Goal: Transaction & Acquisition: Purchase product/service

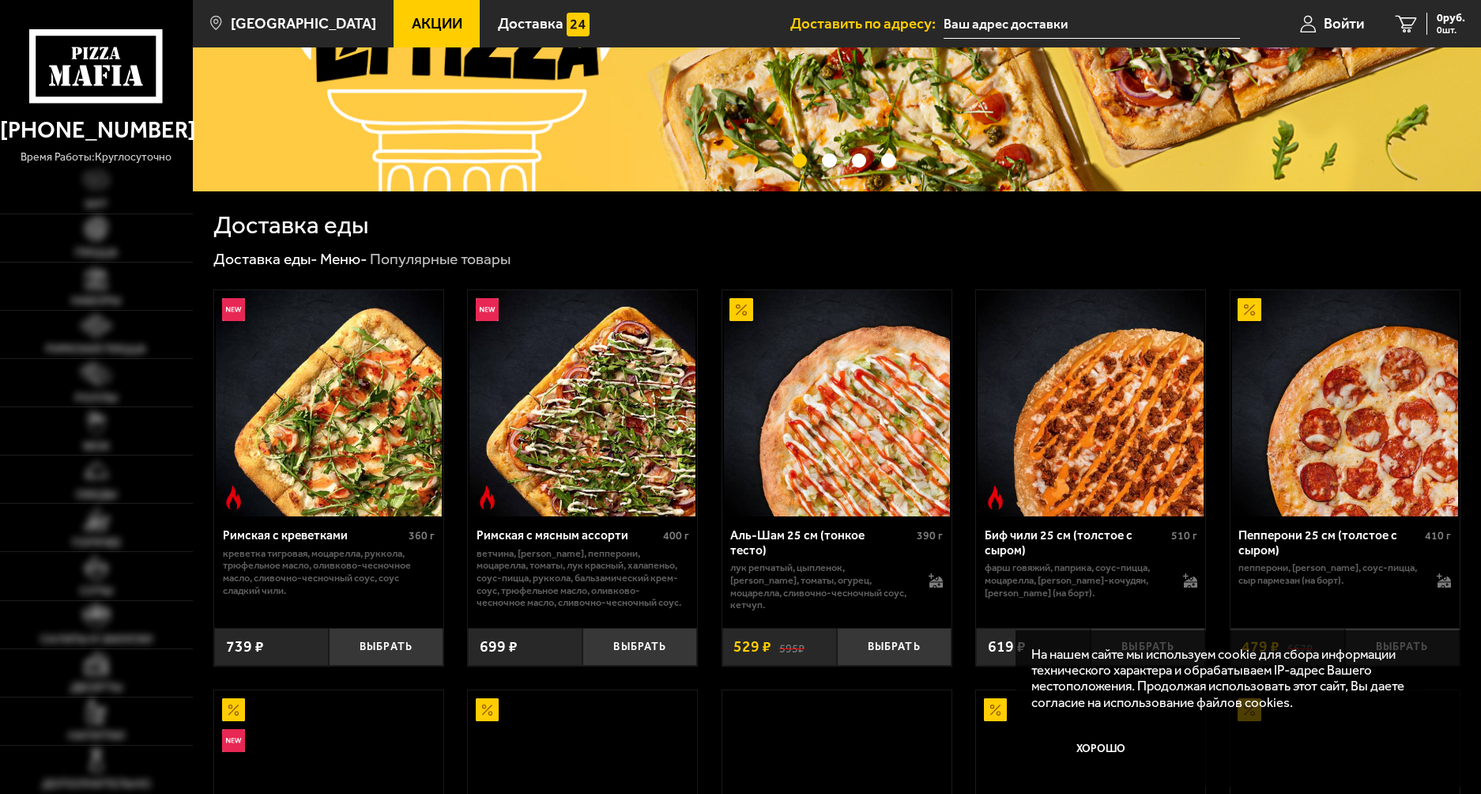
scroll to position [316, 0]
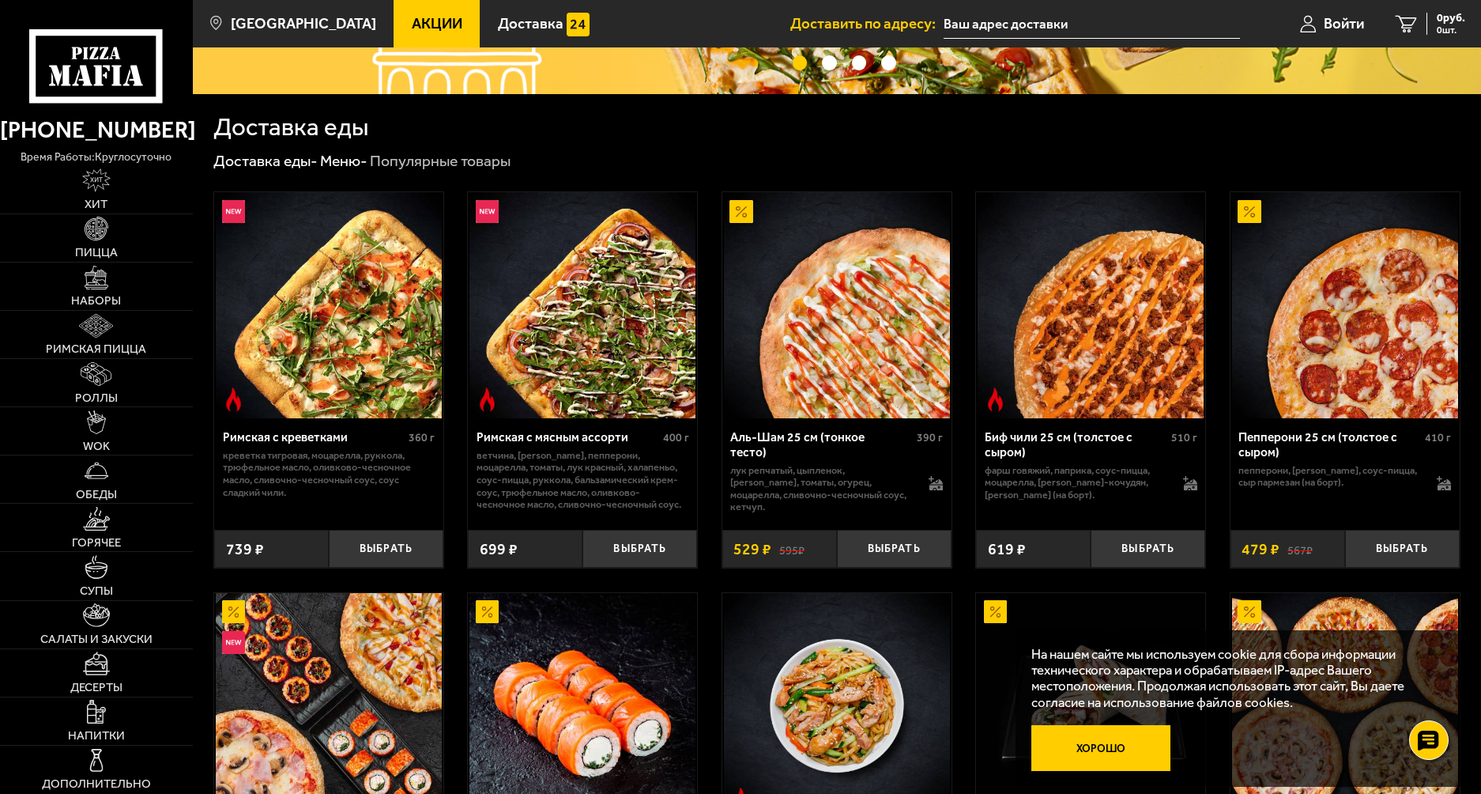
click at [1103, 745] on button "Хорошо" at bounding box center [1100, 748] width 139 height 47
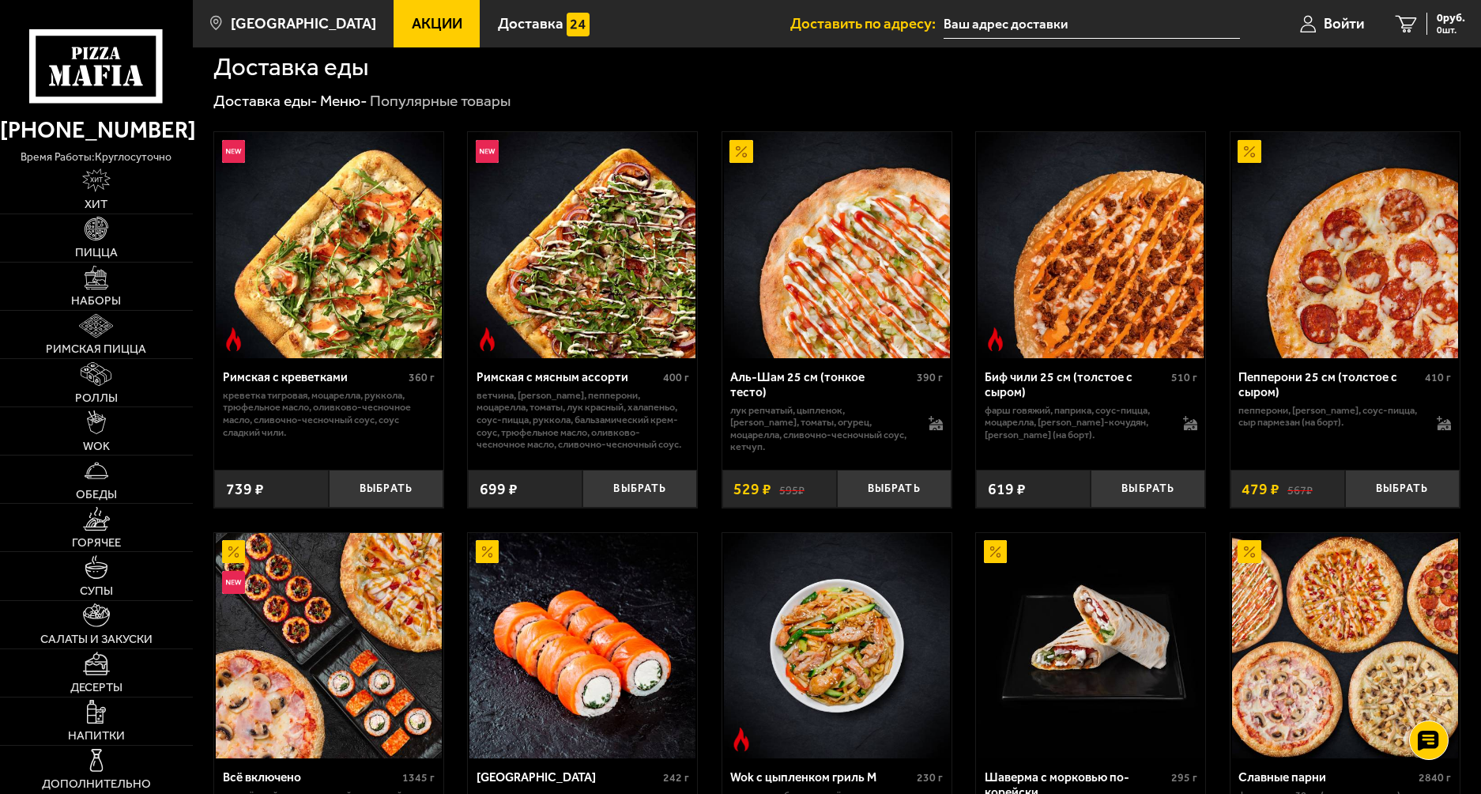
scroll to position [395, 0]
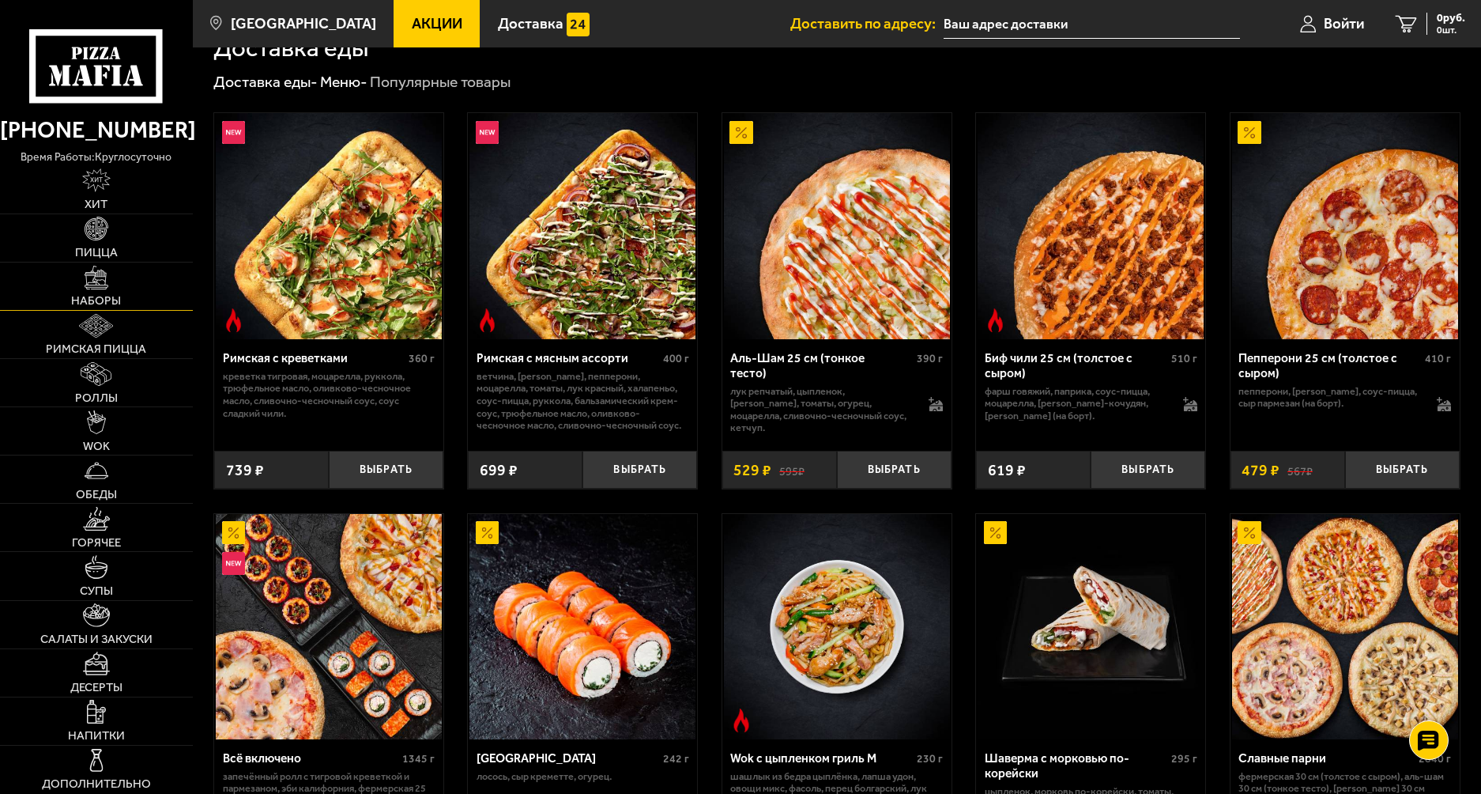
click at [123, 288] on link "Наборы" at bounding box center [96, 285] width 193 height 47
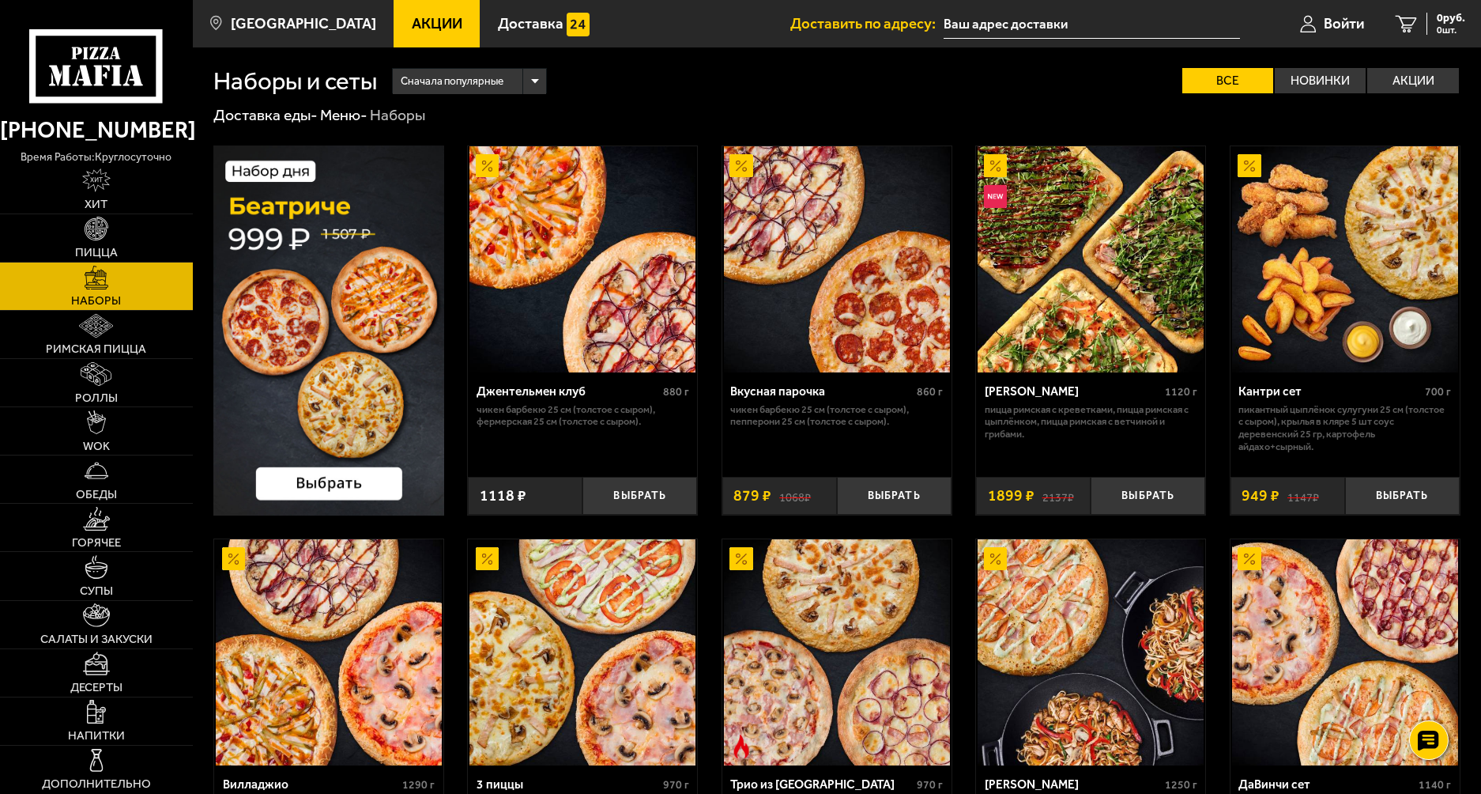
click at [534, 80] on div "Сначала популярные" at bounding box center [469, 81] width 153 height 25
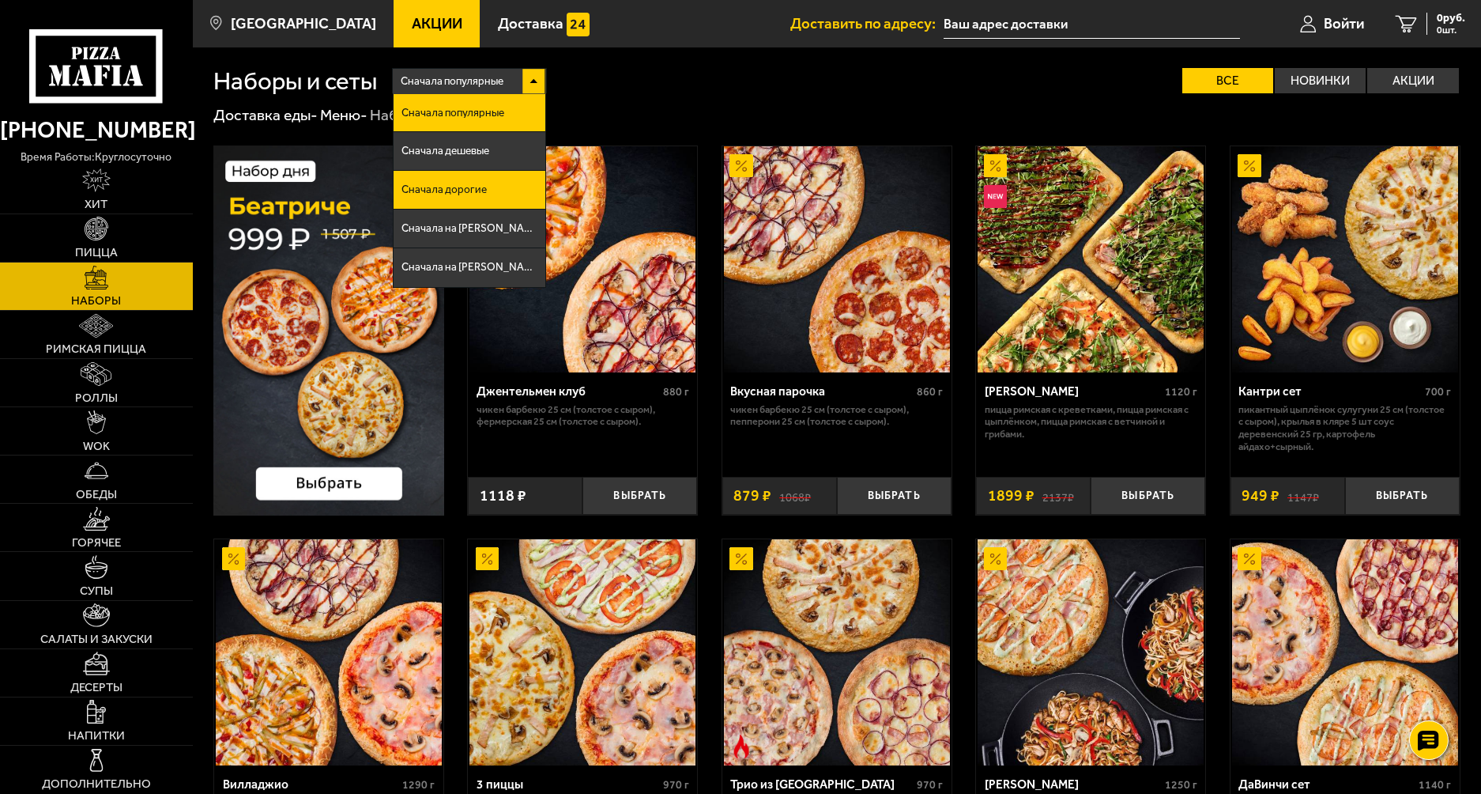
click at [496, 189] on li "Сначала дорогие" at bounding box center [469, 190] width 151 height 39
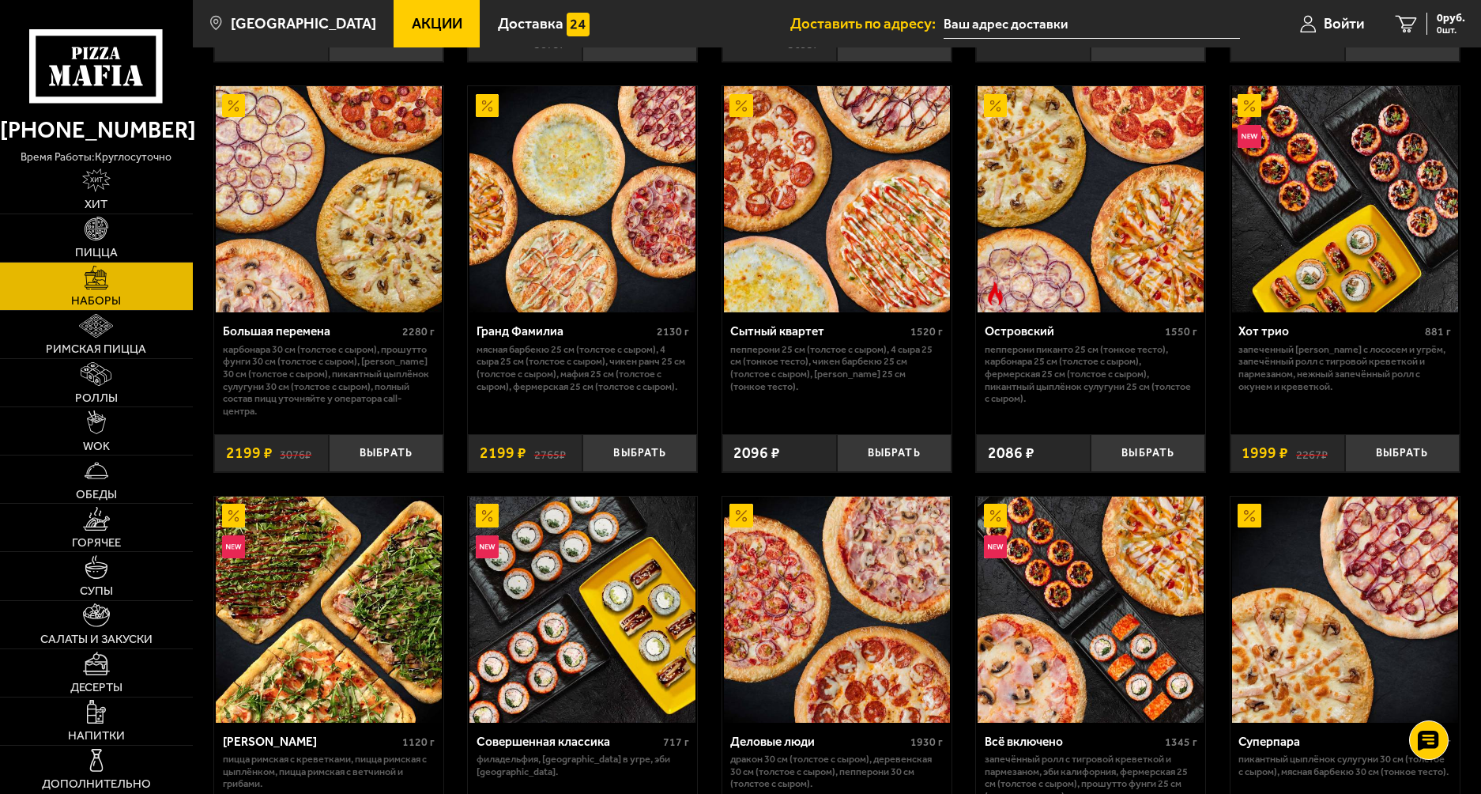
scroll to position [948, 0]
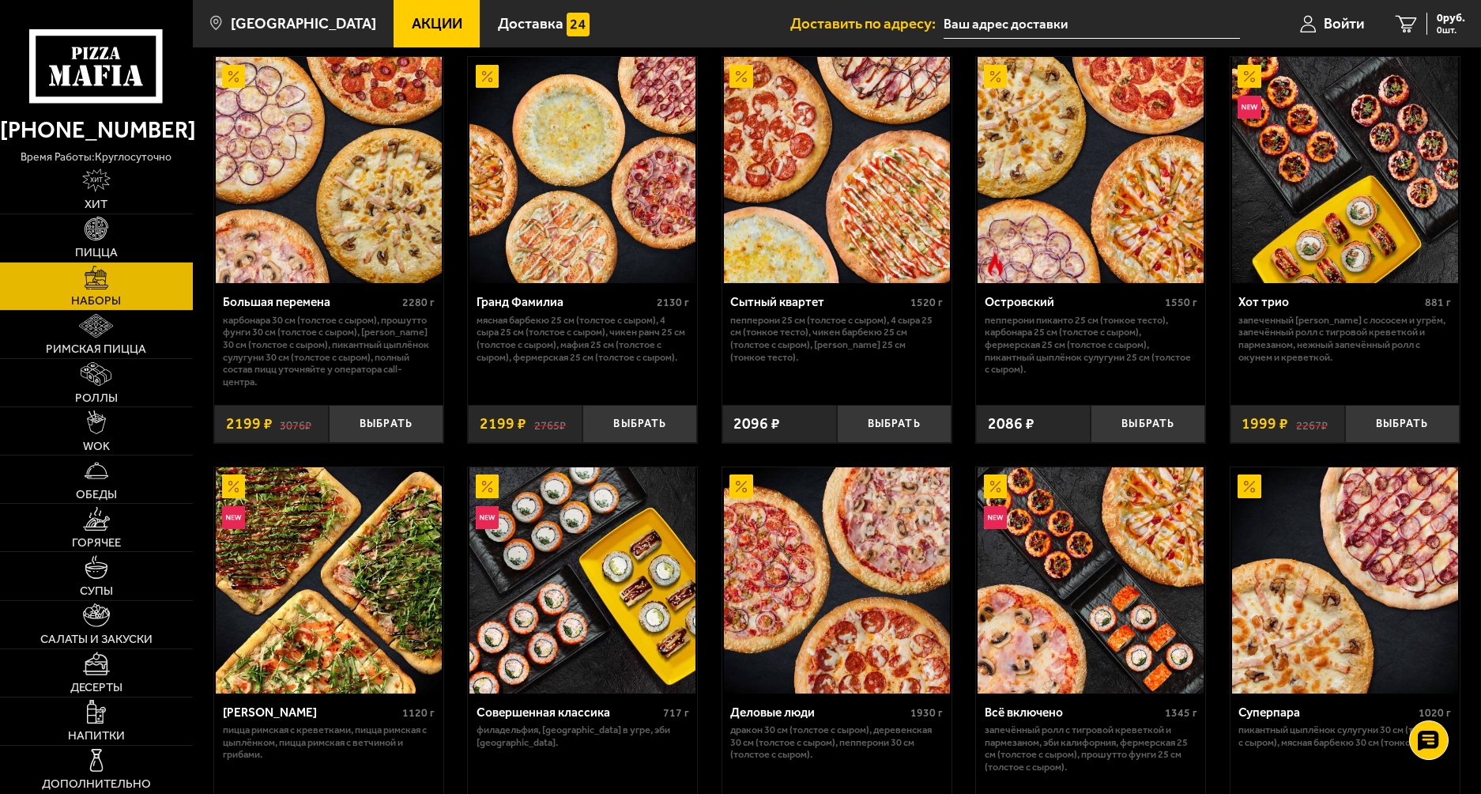
click at [790, 705] on div "Деловые люди" at bounding box center [818, 712] width 176 height 15
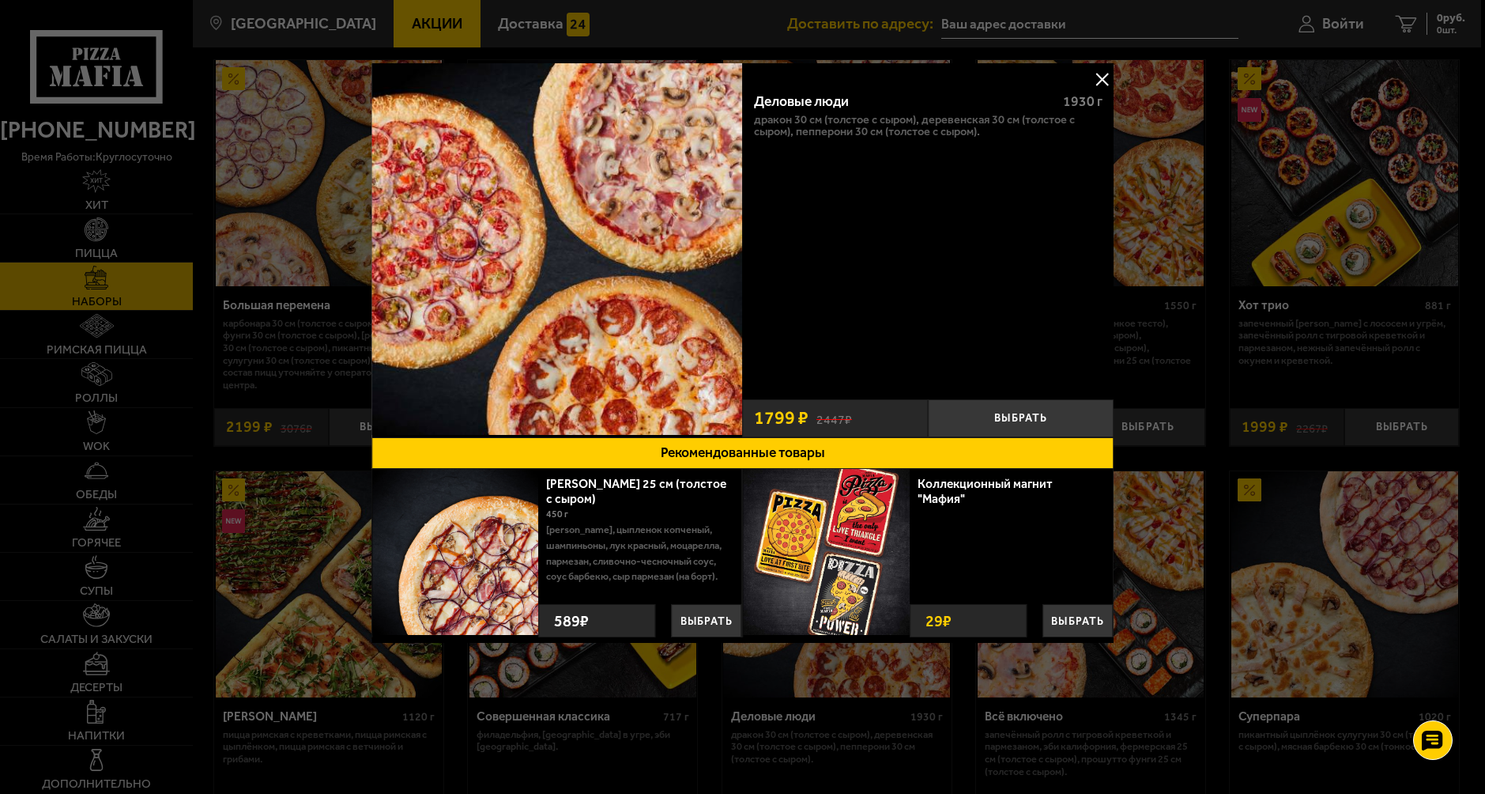
click at [1098, 75] on button at bounding box center [1102, 79] width 24 height 24
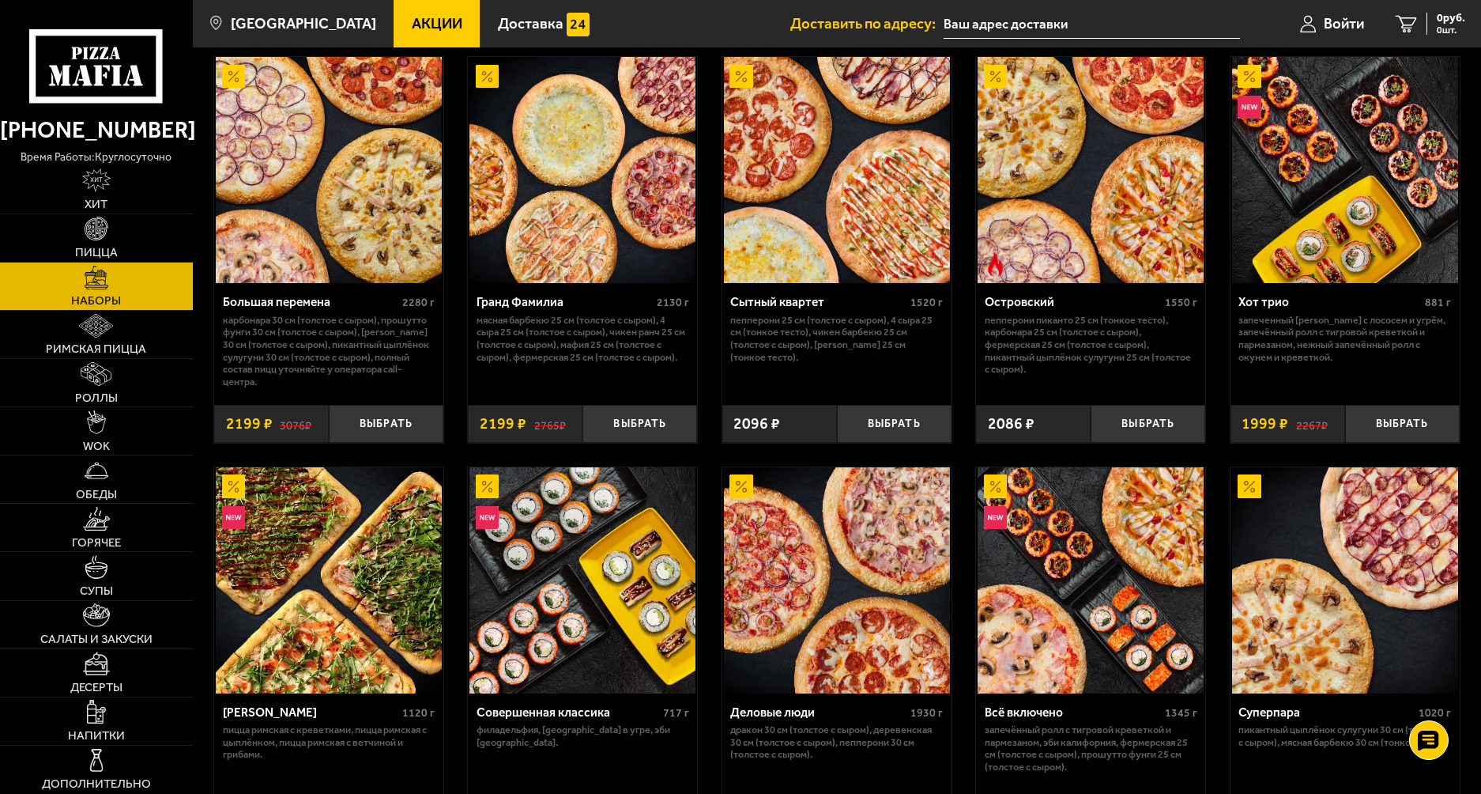
drag, startPoint x: 97, startPoint y: 243, endPoint x: 110, endPoint y: 267, distance: 26.9
click at [97, 243] on link "Пицца" at bounding box center [96, 237] width 193 height 47
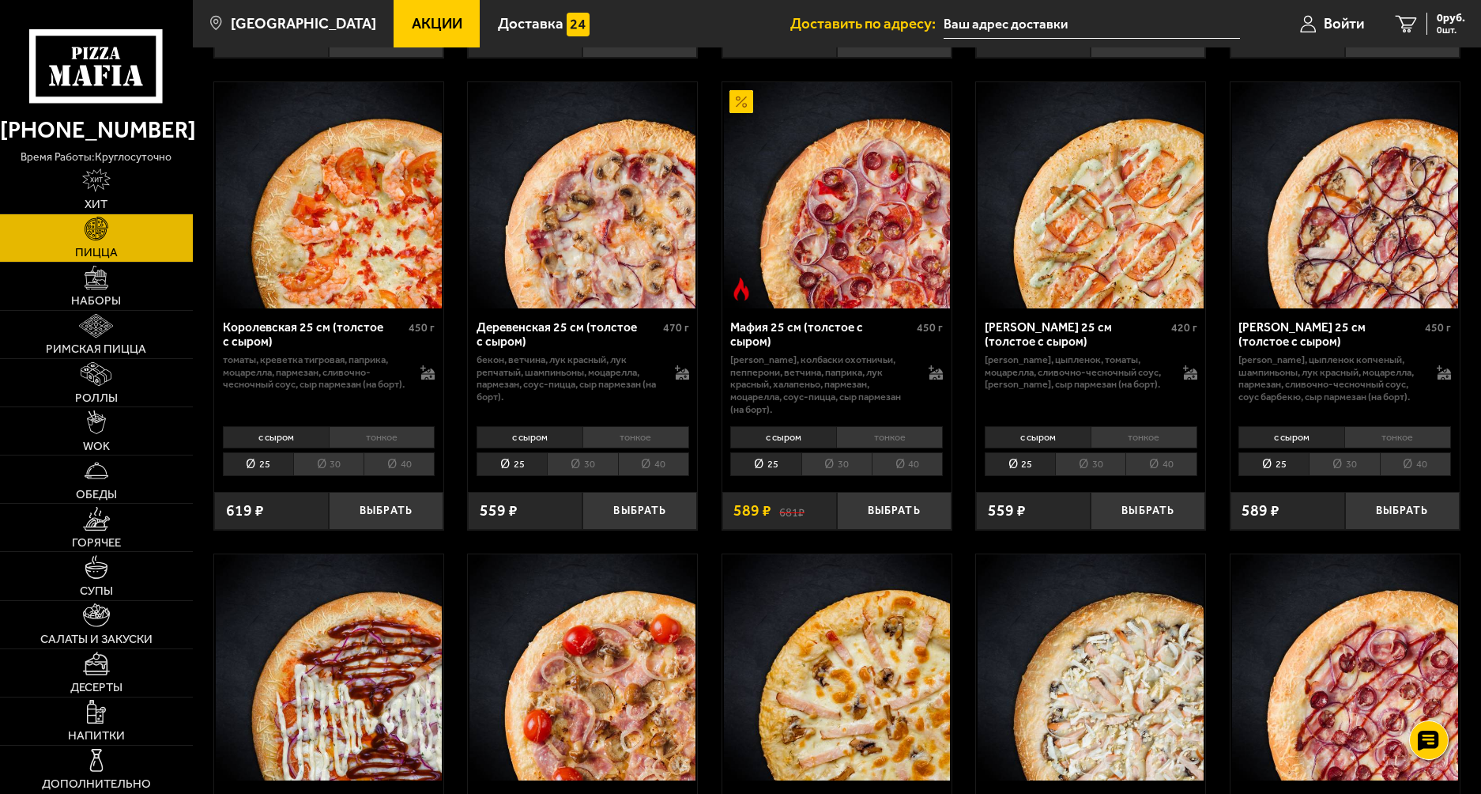
scroll to position [1495, 0]
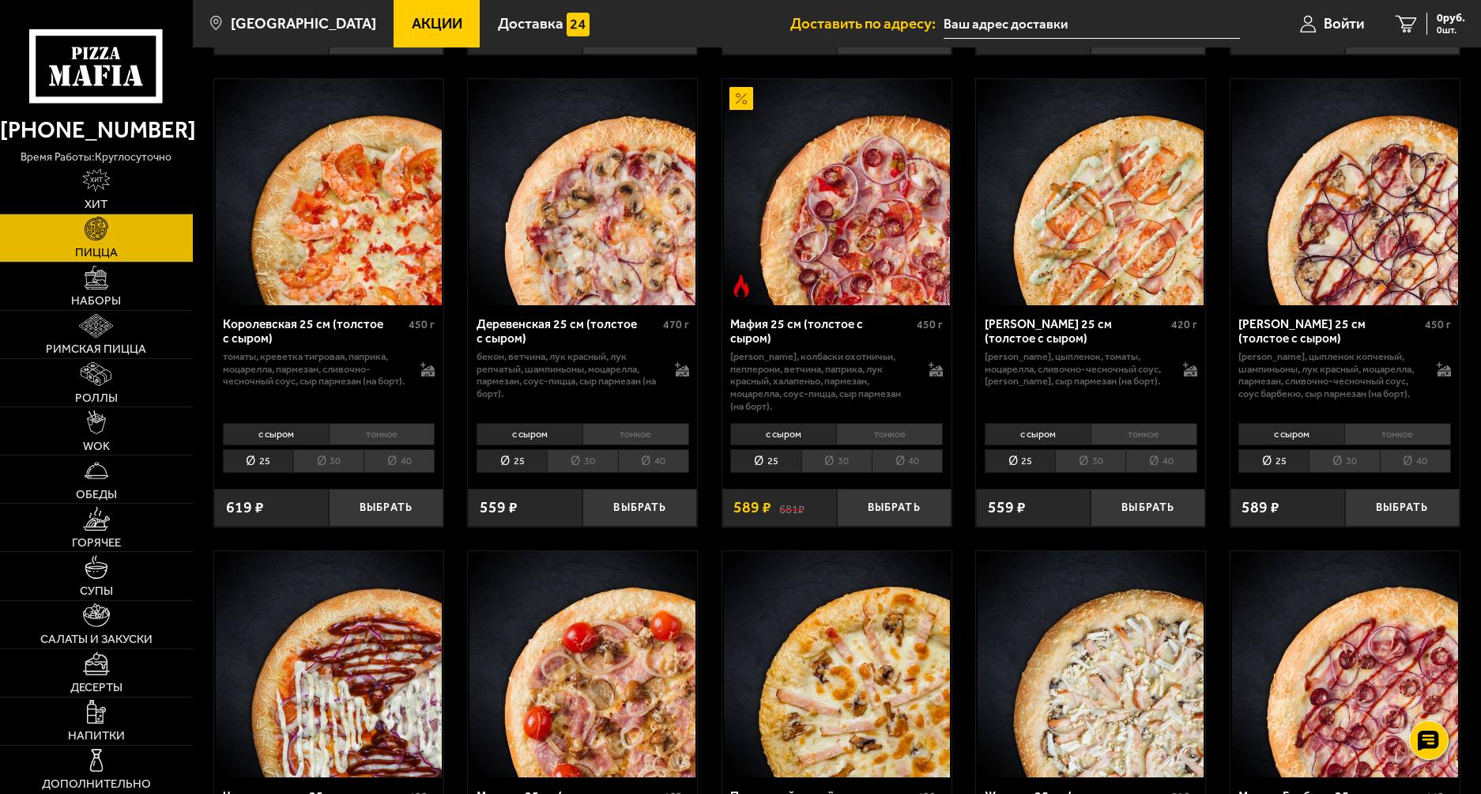
drag, startPoint x: 1453, startPoint y: 326, endPoint x: 1352, endPoint y: 103, distance: 245.5
click at [1352, 103] on div "Аль-Шам 25 см (толстое с сыром) 490 г цыпленок, лук репчатый, салат айсберг, то…" at bounding box center [837, 53] width 1288 height 2849
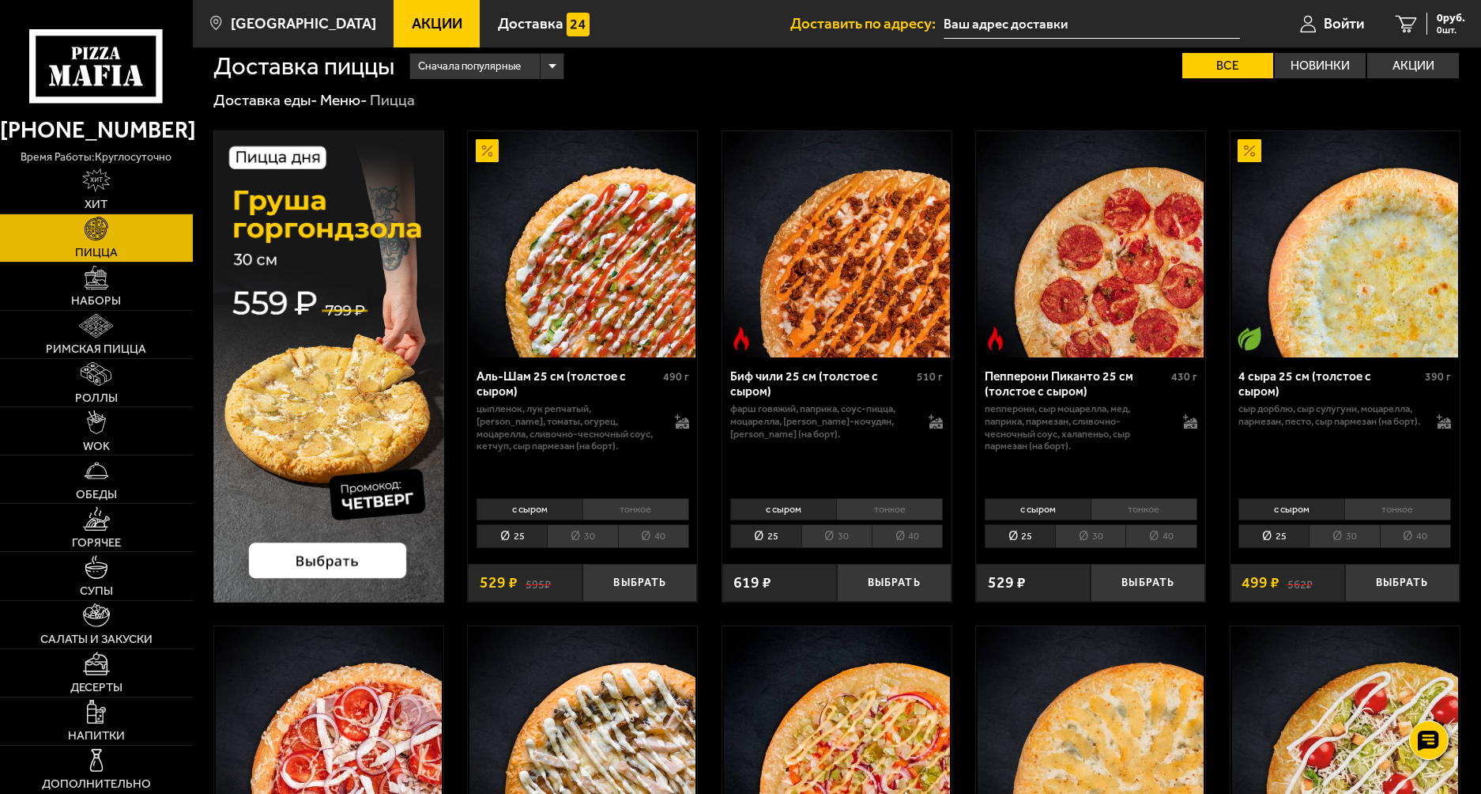
scroll to position [79, 0]
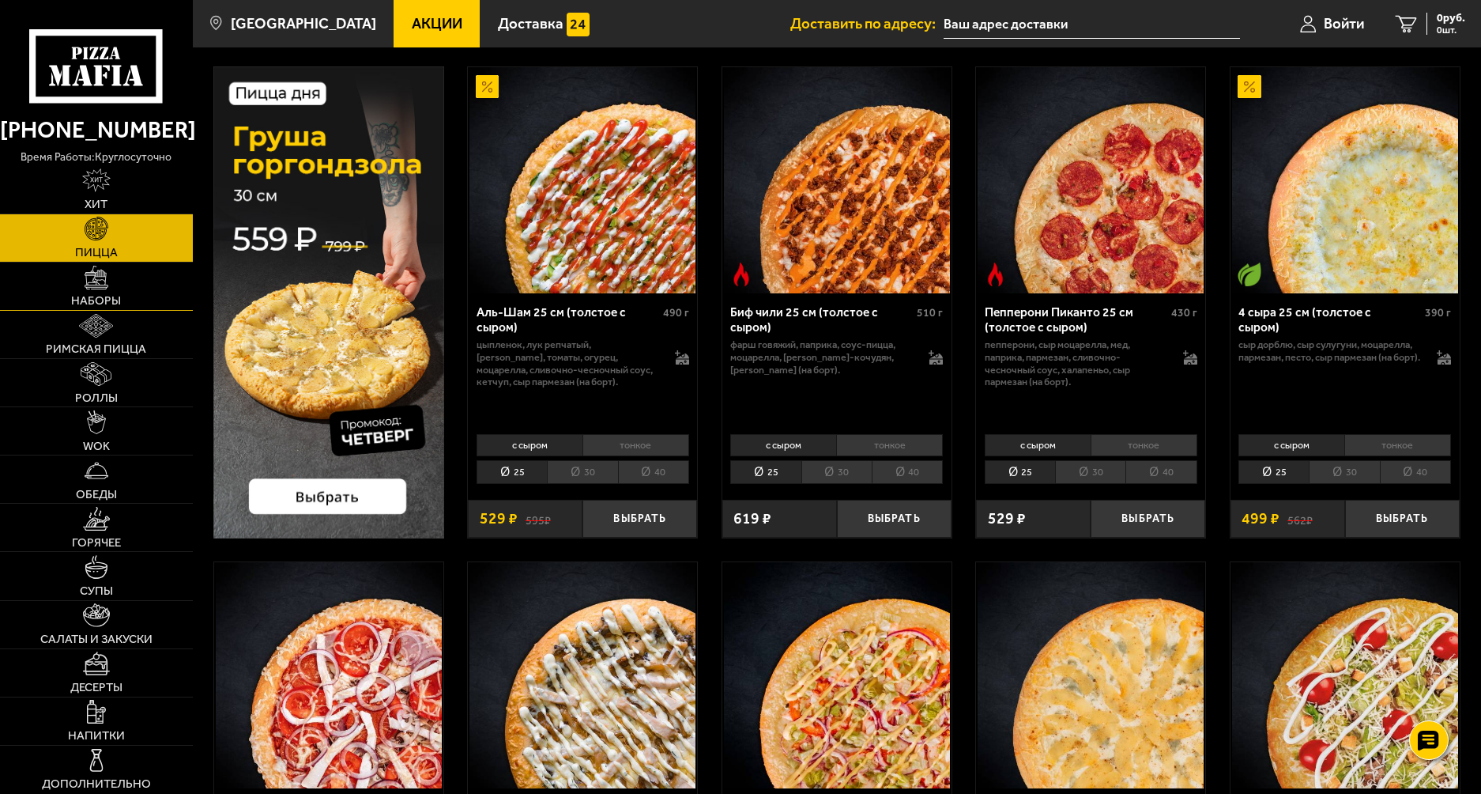
click at [98, 303] on span "Наборы" at bounding box center [96, 301] width 50 height 12
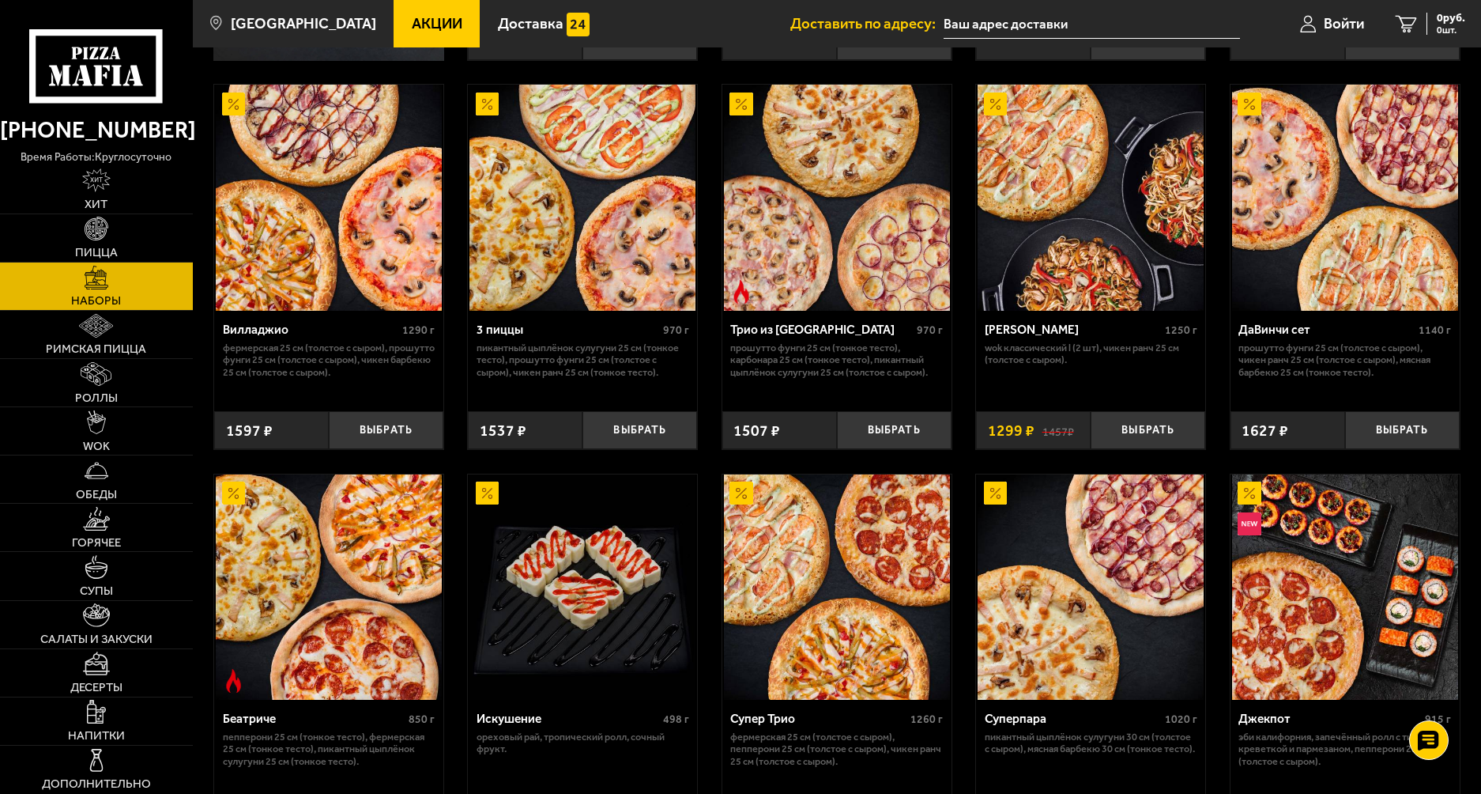
scroll to position [474, 0]
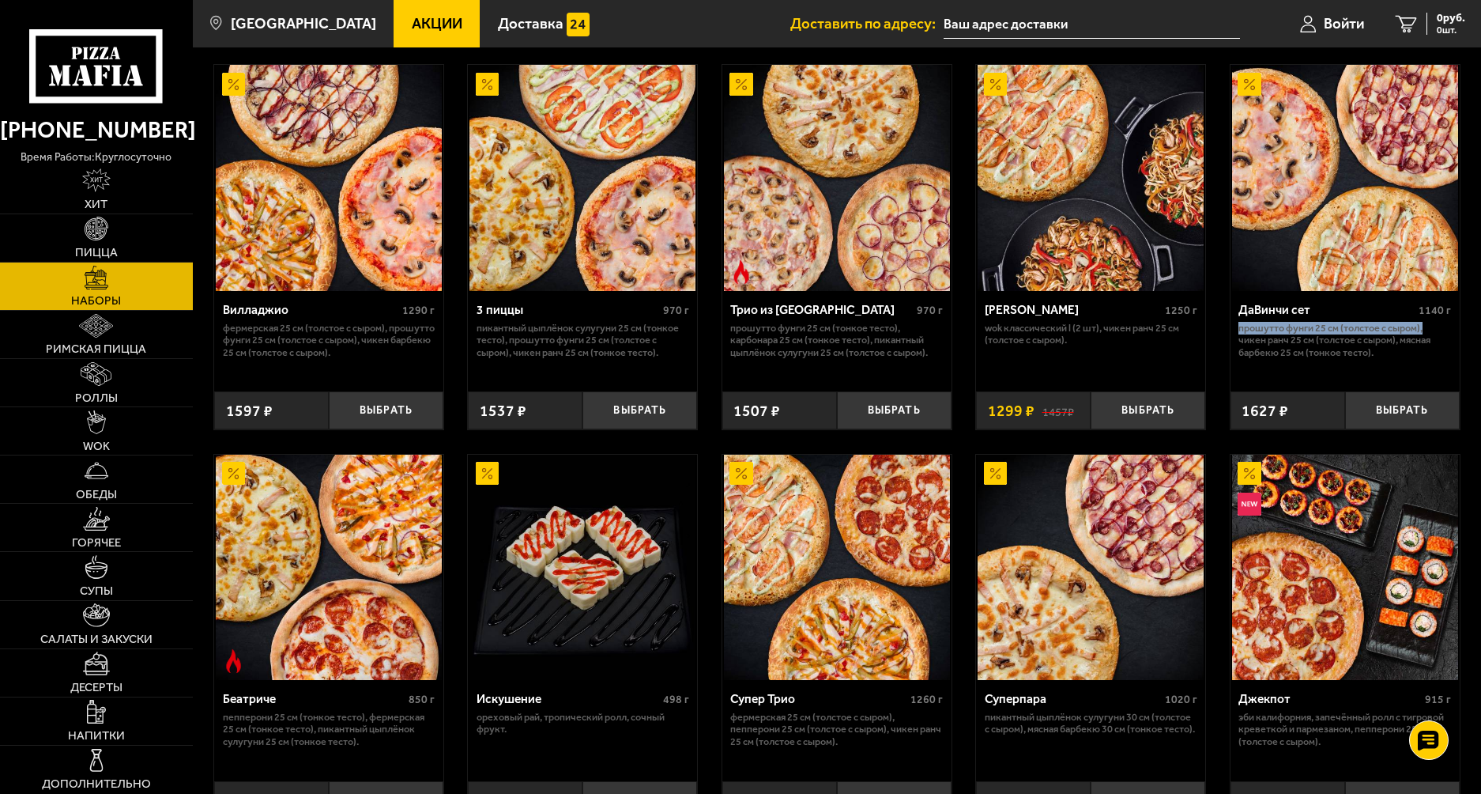
click at [1369, 236] on img at bounding box center [1345, 178] width 226 height 226
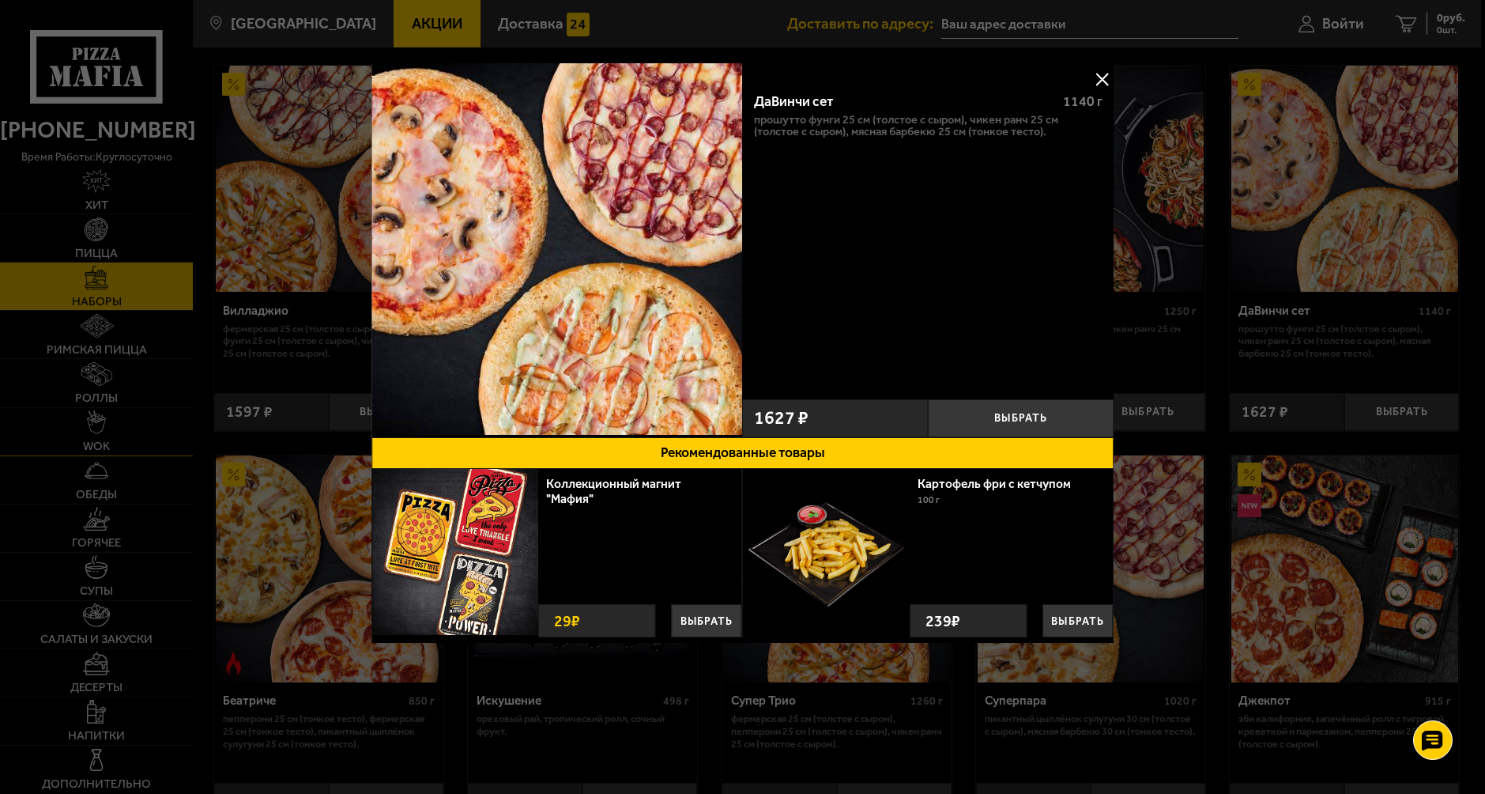
click at [9, 447] on div at bounding box center [742, 397] width 1485 height 794
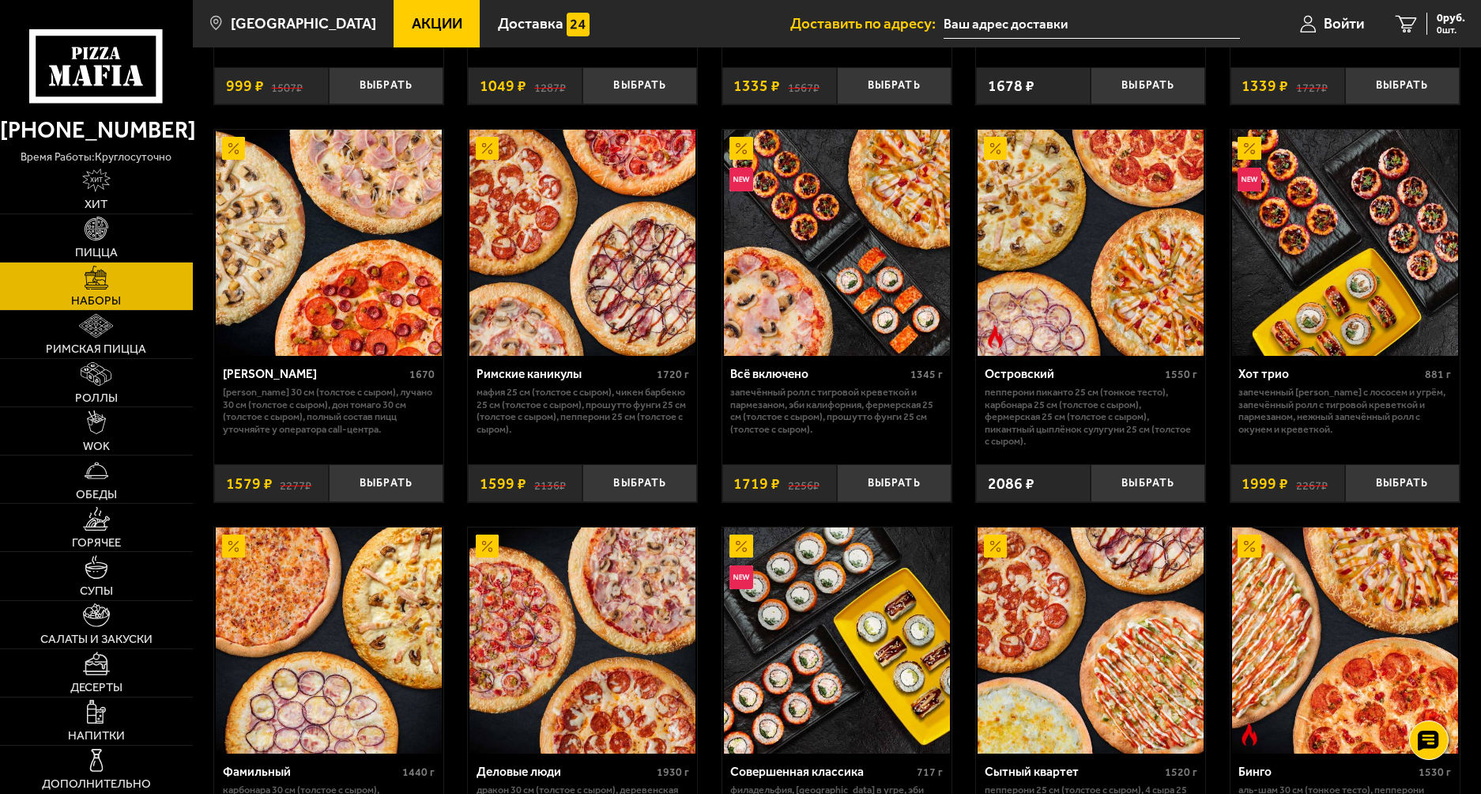
scroll to position [1186, 0]
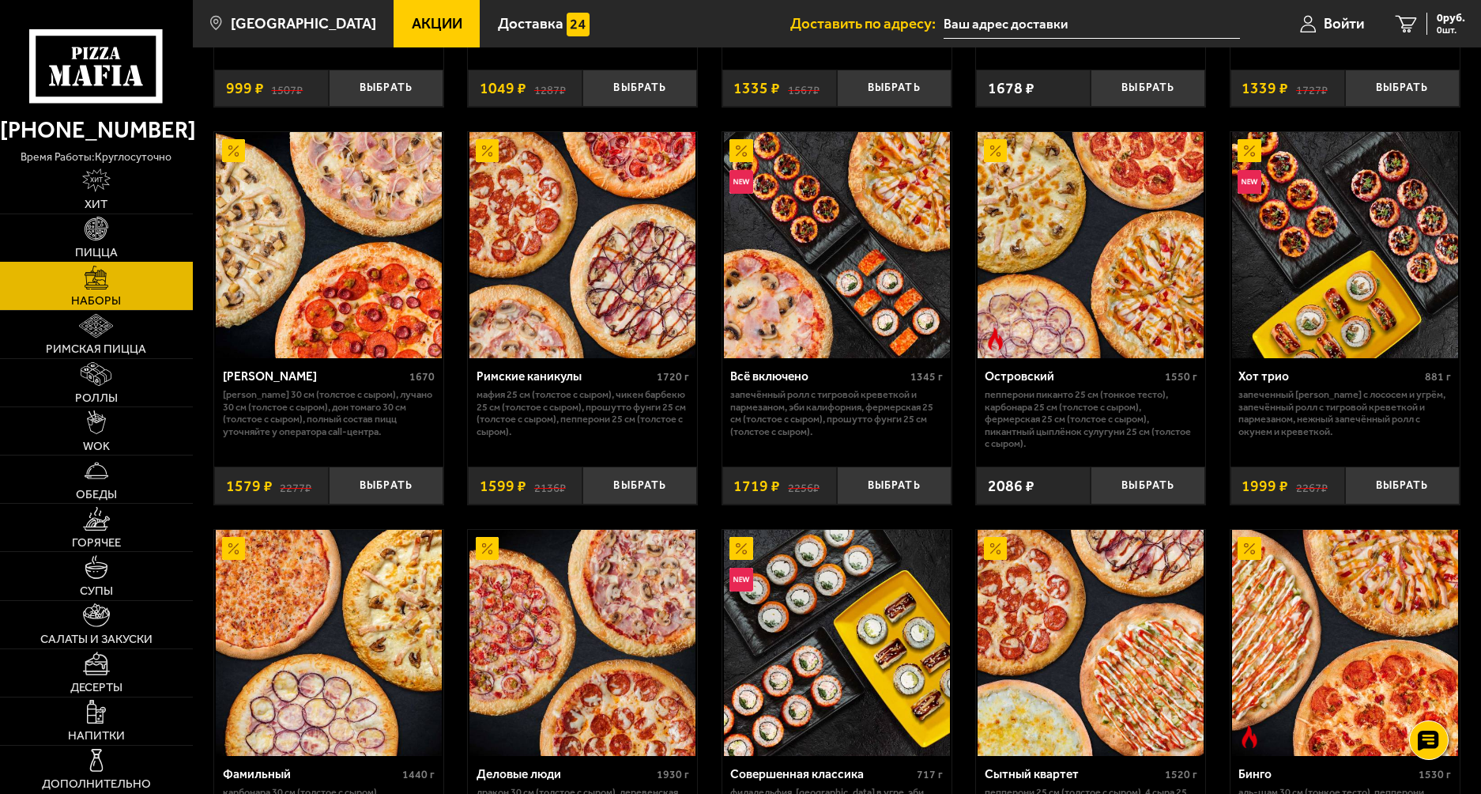
click at [97, 248] on span "Пицца" at bounding box center [96, 253] width 43 height 12
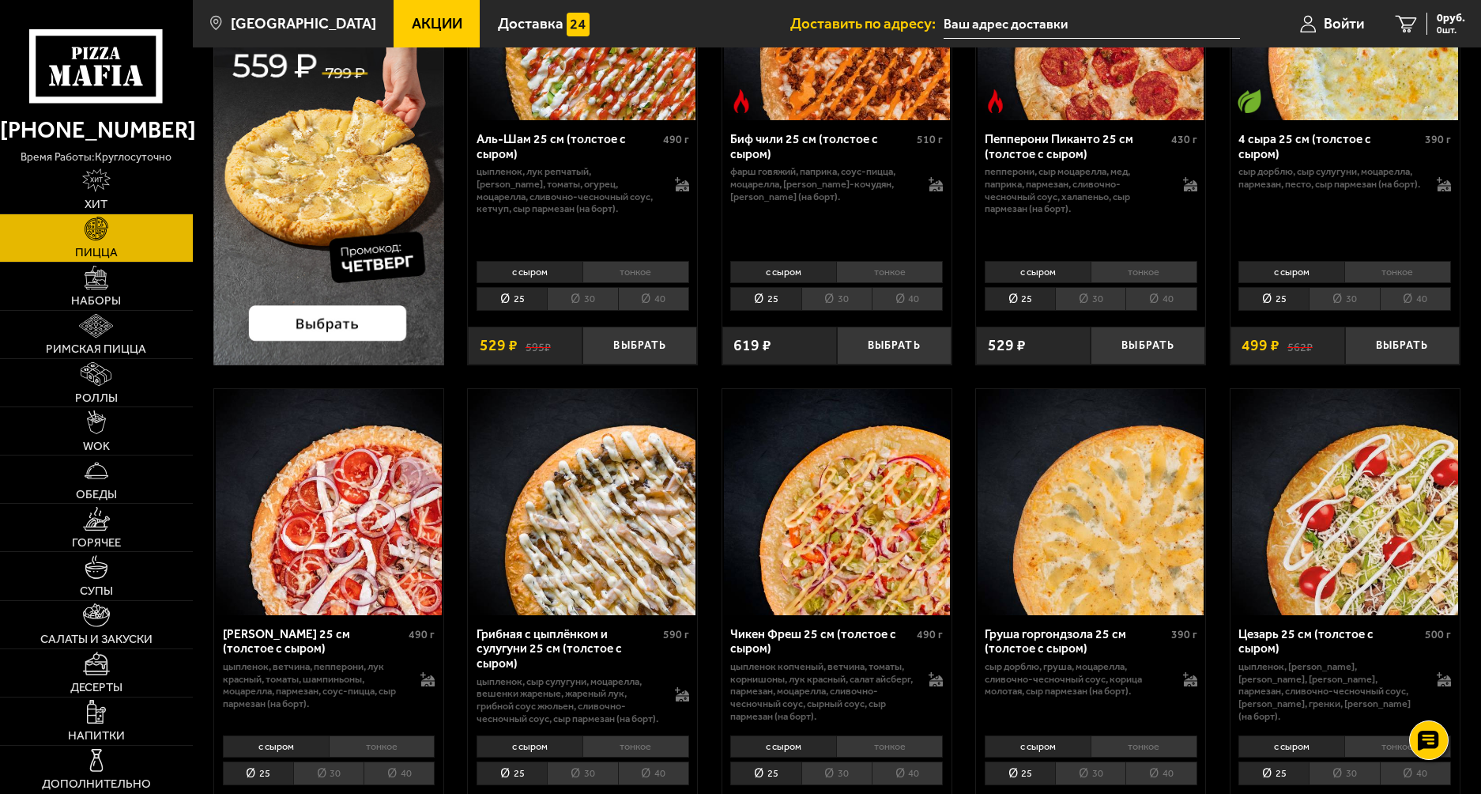
scroll to position [79, 0]
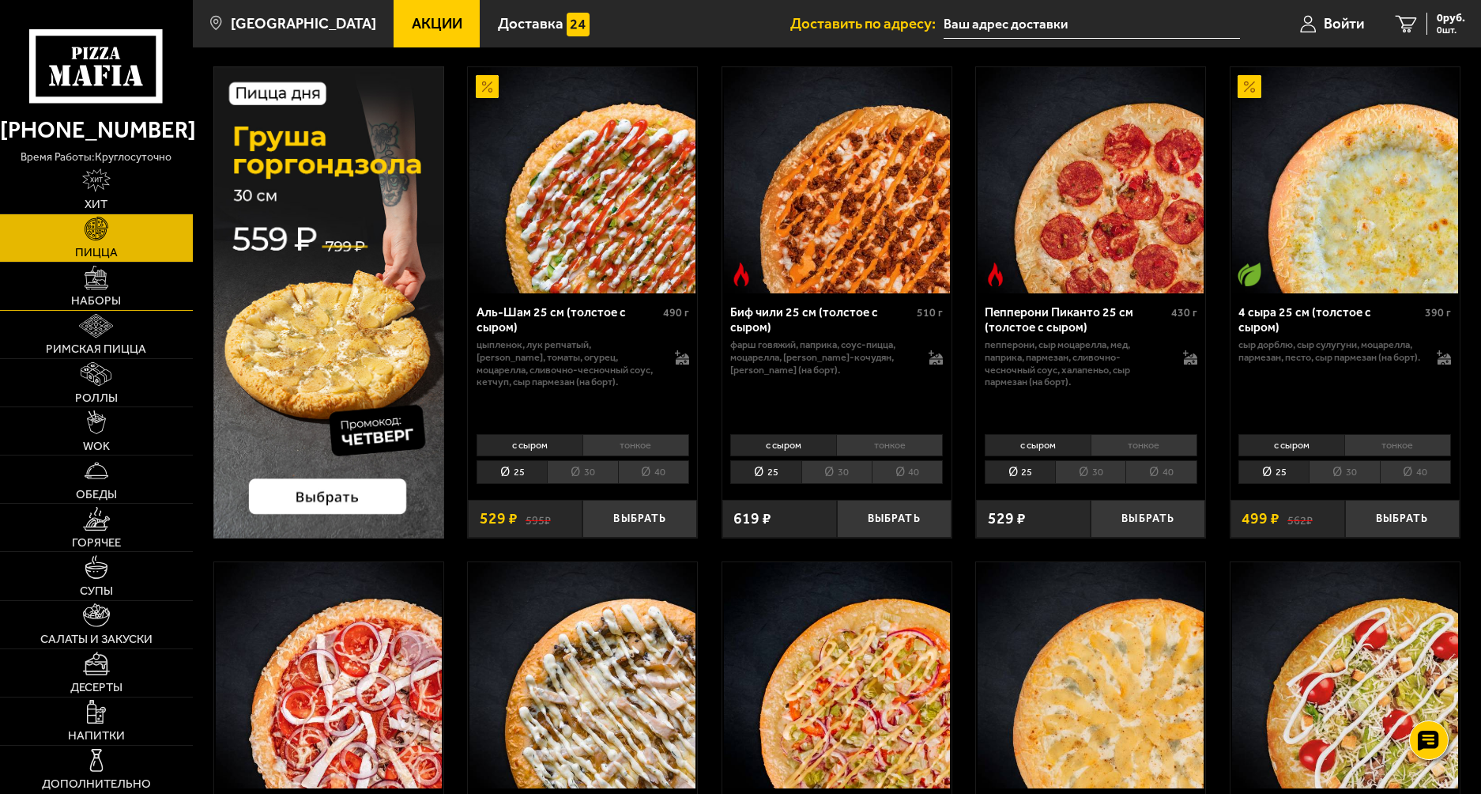
click at [101, 300] on span "Наборы" at bounding box center [96, 301] width 50 height 12
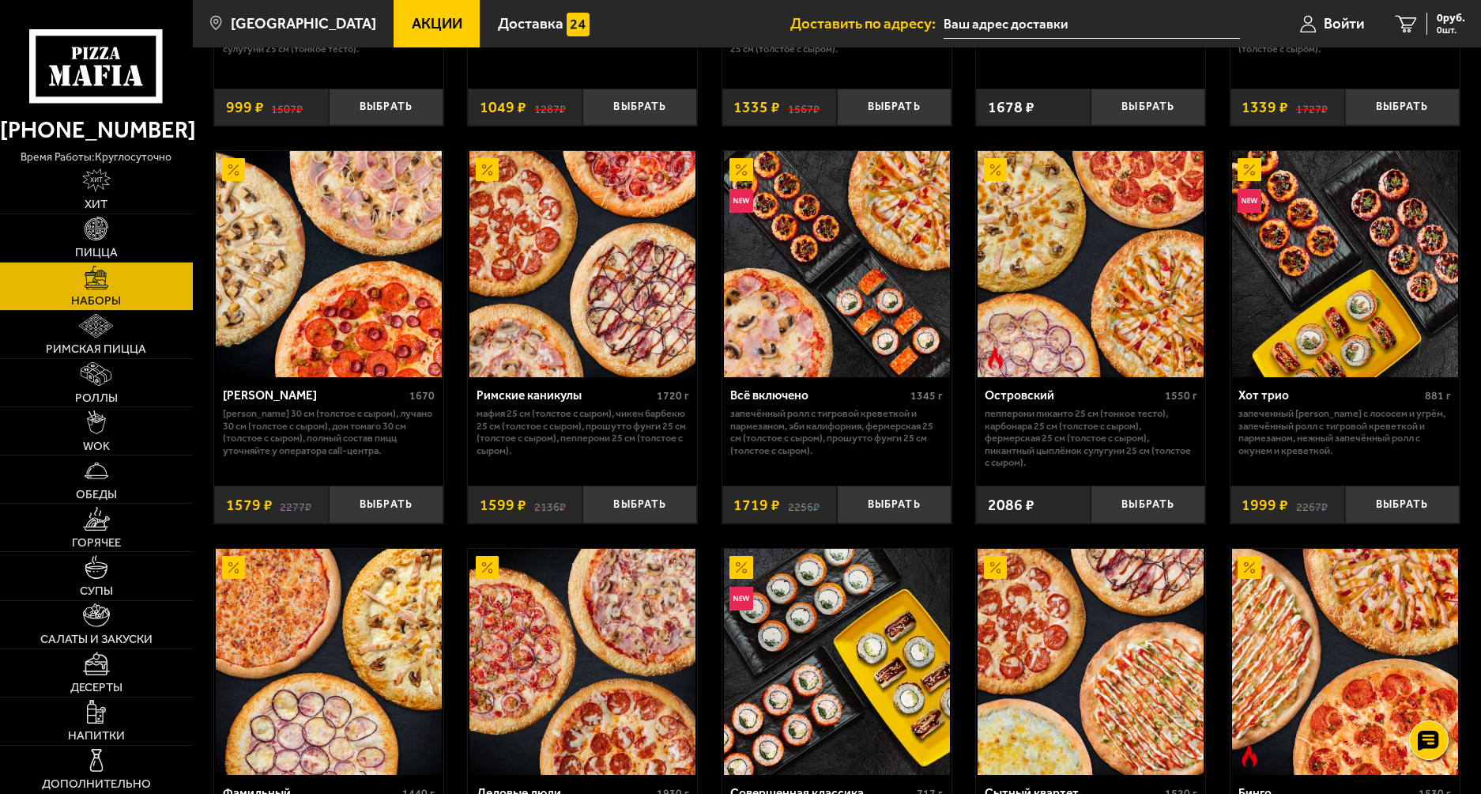
scroll to position [1186, 0]
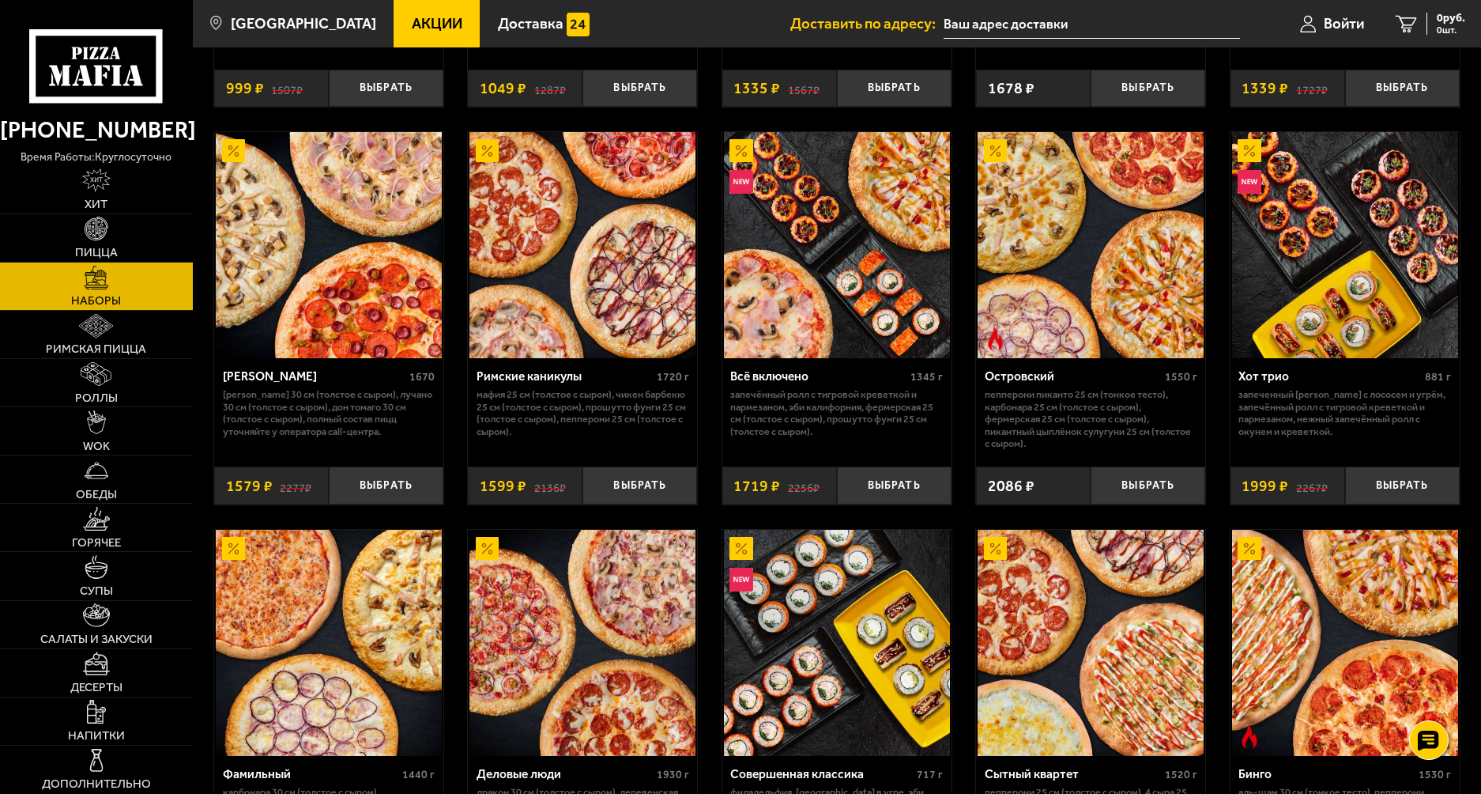
click at [237, 384] on div "[PERSON_NAME]" at bounding box center [314, 376] width 183 height 15
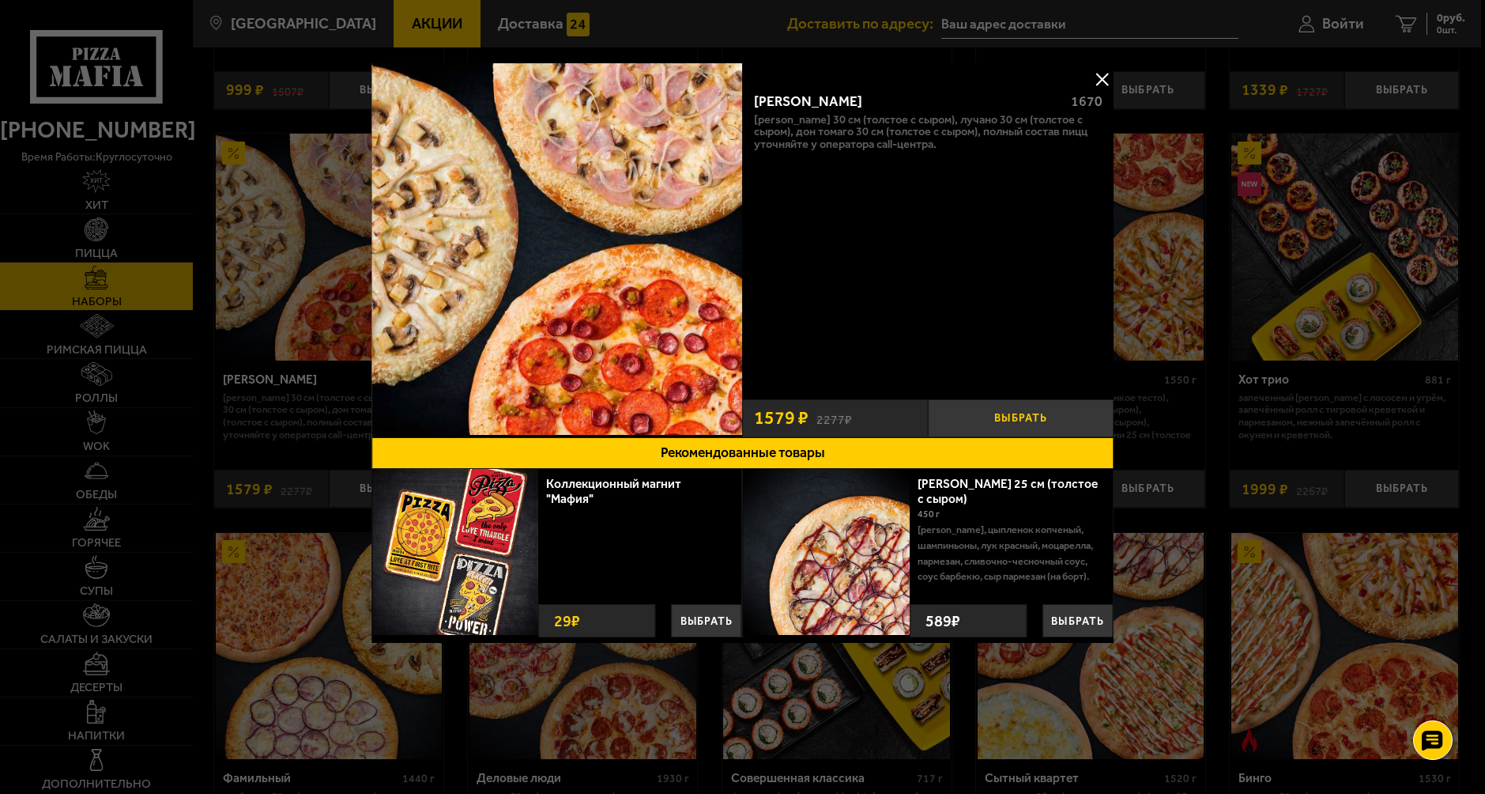
click at [1028, 412] on button "Выбрать" at bounding box center [1021, 418] width 186 height 38
click at [1101, 77] on button at bounding box center [1102, 79] width 24 height 24
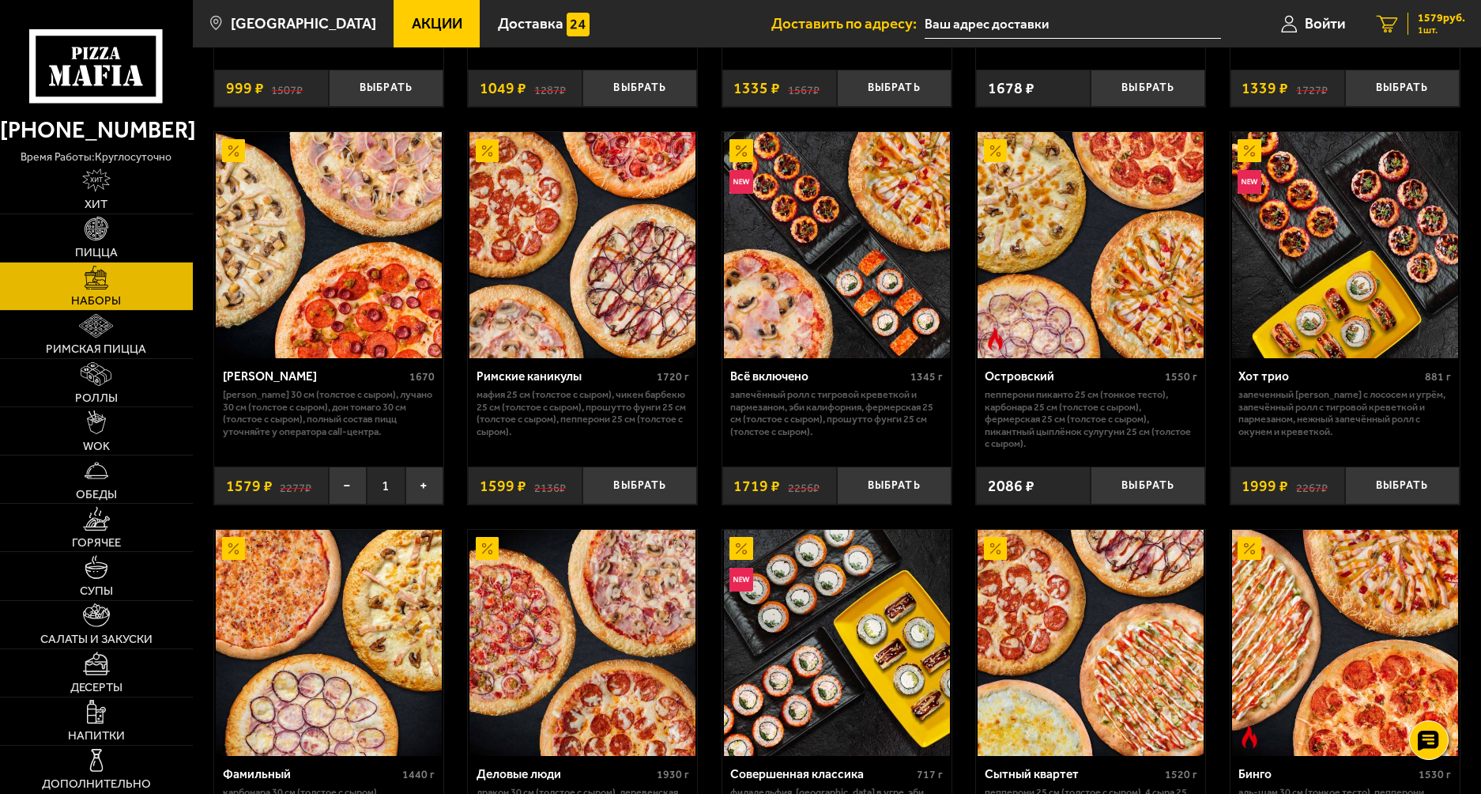
click at [1424, 15] on span "1579 руб." at bounding box center [1441, 18] width 47 height 11
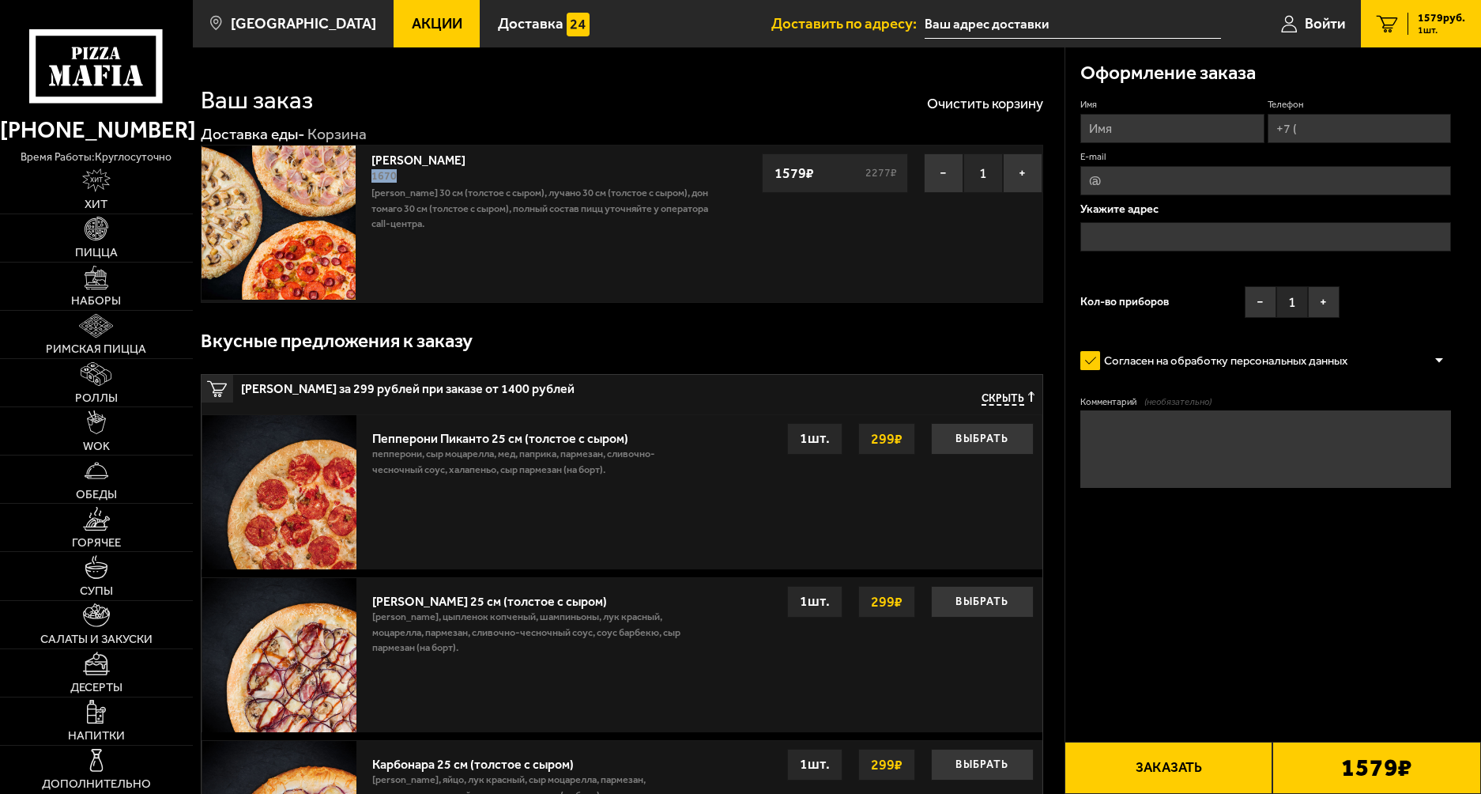
drag, startPoint x: 371, startPoint y: 177, endPoint x: 408, endPoint y: 172, distance: 37.6
click at [408, 172] on div "Хет Трик 1670 [PERSON_NAME] 30 см (толстое с сыром), Лучано 30 см (толстое с сы…" at bounding box center [543, 223] width 359 height 156
click at [1161, 127] on input "Имя" at bounding box center [1171, 128] width 183 height 29
type input "[PERSON_NAME]"
click at [1356, 130] on input "Телефон" at bounding box center [1359, 128] width 183 height 29
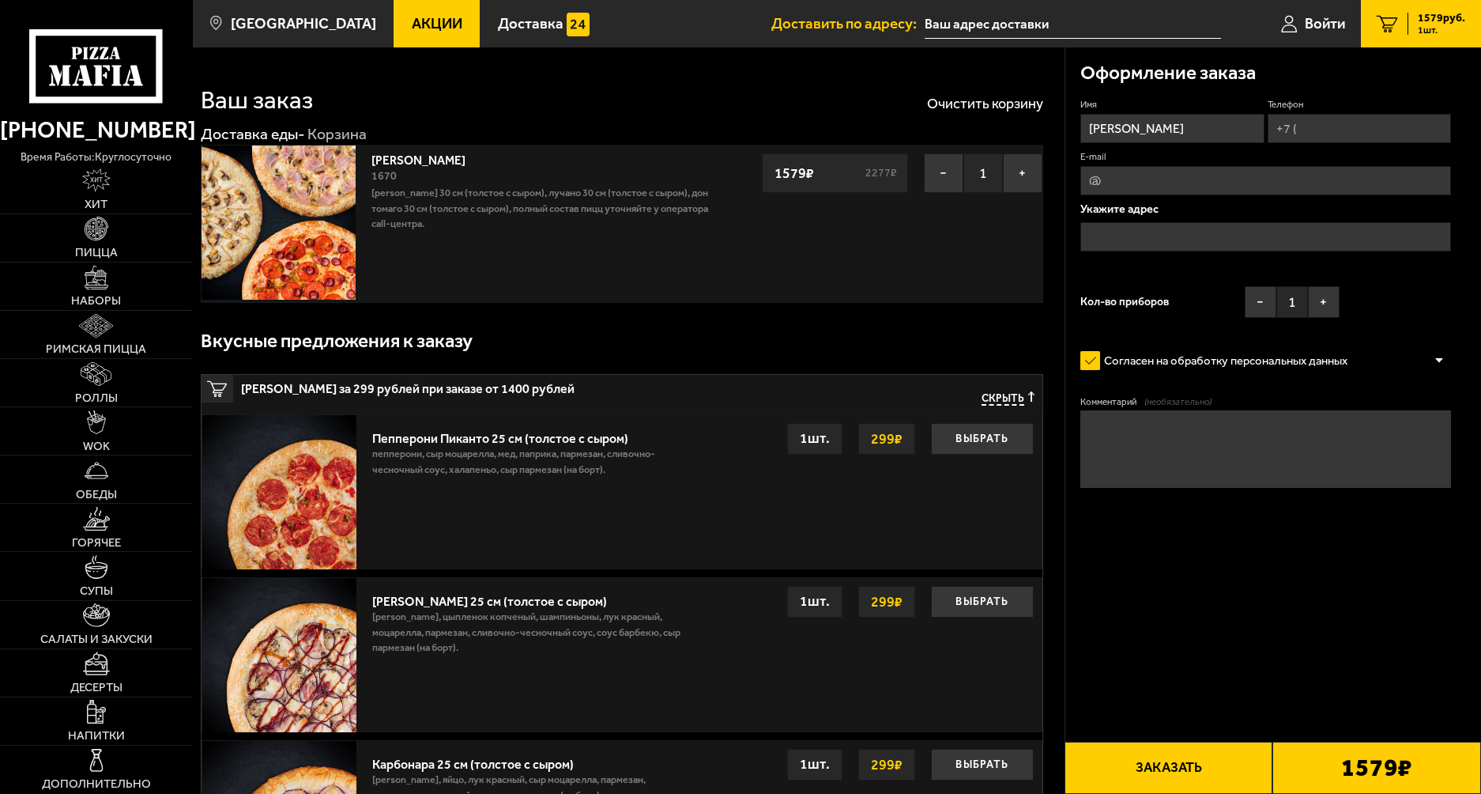
type input "[PHONE_NUMBER]"
click at [1220, 175] on input "E-mail" at bounding box center [1265, 180] width 371 height 29
type input "[EMAIL_ADDRESS][DOMAIN_NAME]"
click at [1191, 238] on input "text" at bounding box center [1265, 236] width 371 height 29
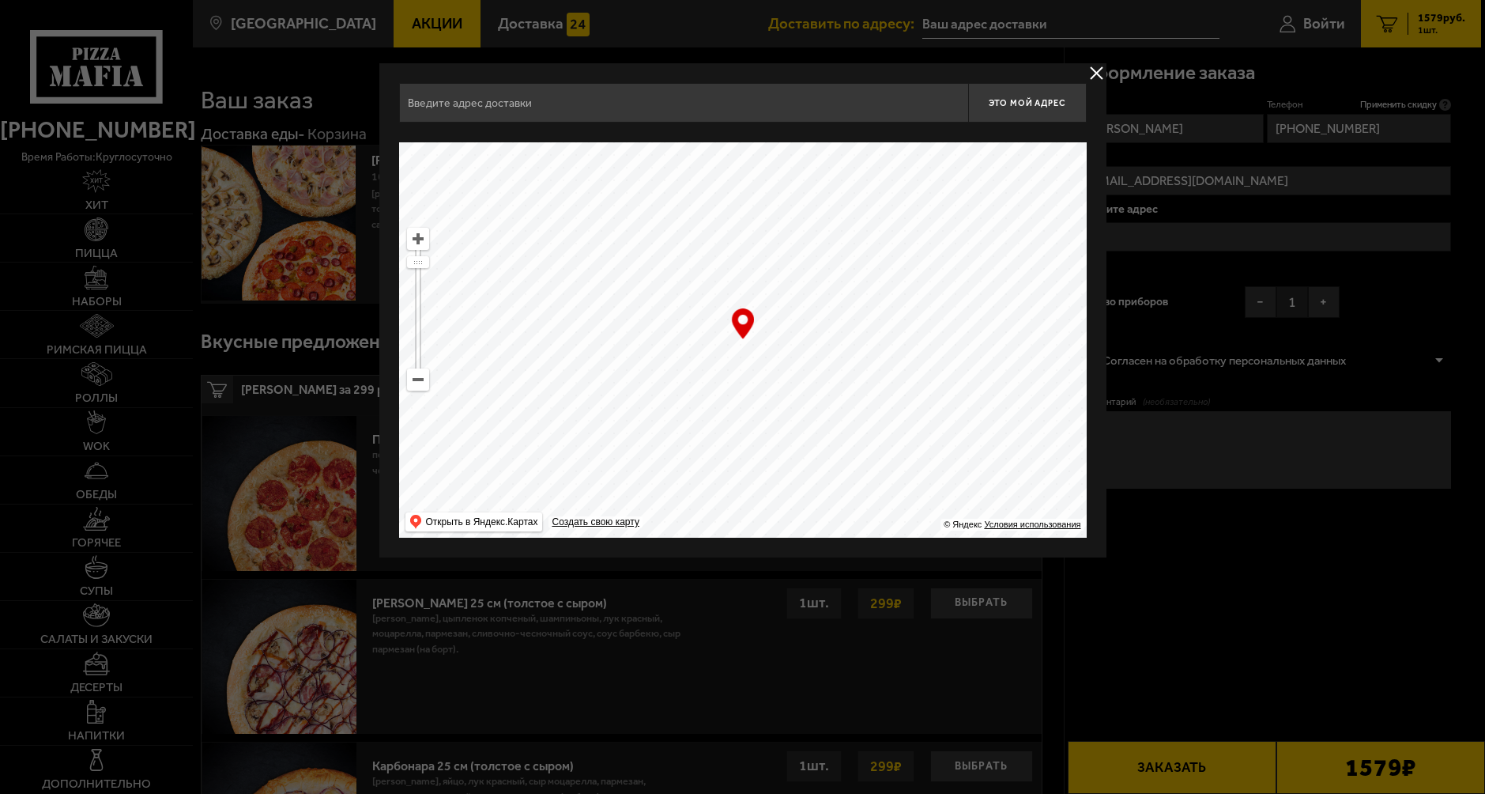
drag, startPoint x: 930, startPoint y: 443, endPoint x: 774, endPoint y: 364, distance: 174.6
click at [774, 364] on ymaps at bounding box center [743, 339] width 688 height 395
drag, startPoint x: 417, startPoint y: 262, endPoint x: 414, endPoint y: 285, distance: 23.9
click at [414, 285] on ymaps at bounding box center [418, 286] width 21 height 10
drag, startPoint x: 954, startPoint y: 421, endPoint x: 810, endPoint y: 398, distance: 145.8
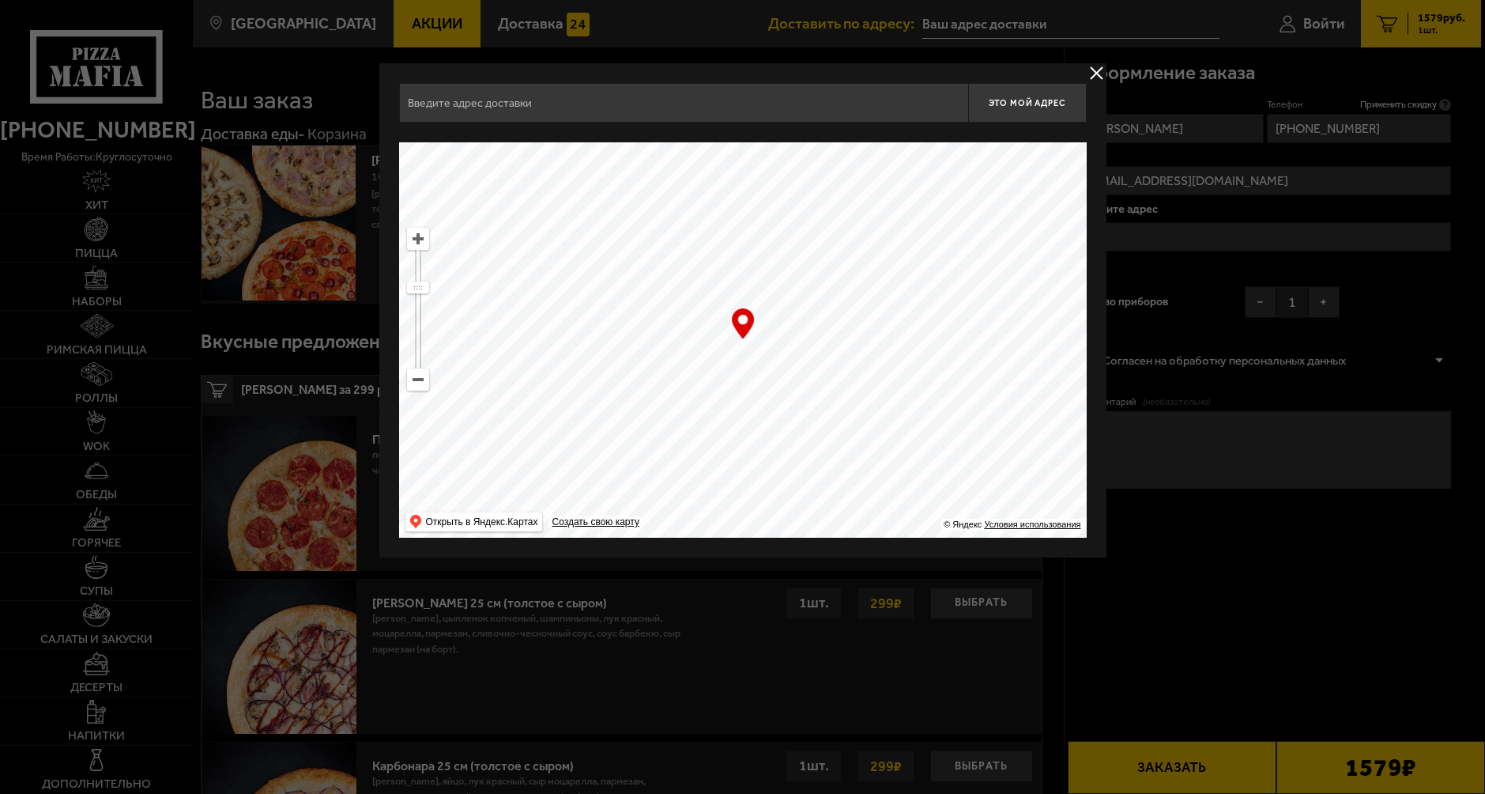
click at [810, 398] on ymaps at bounding box center [743, 339] width 688 height 395
type input "[STREET_ADDRESS]"
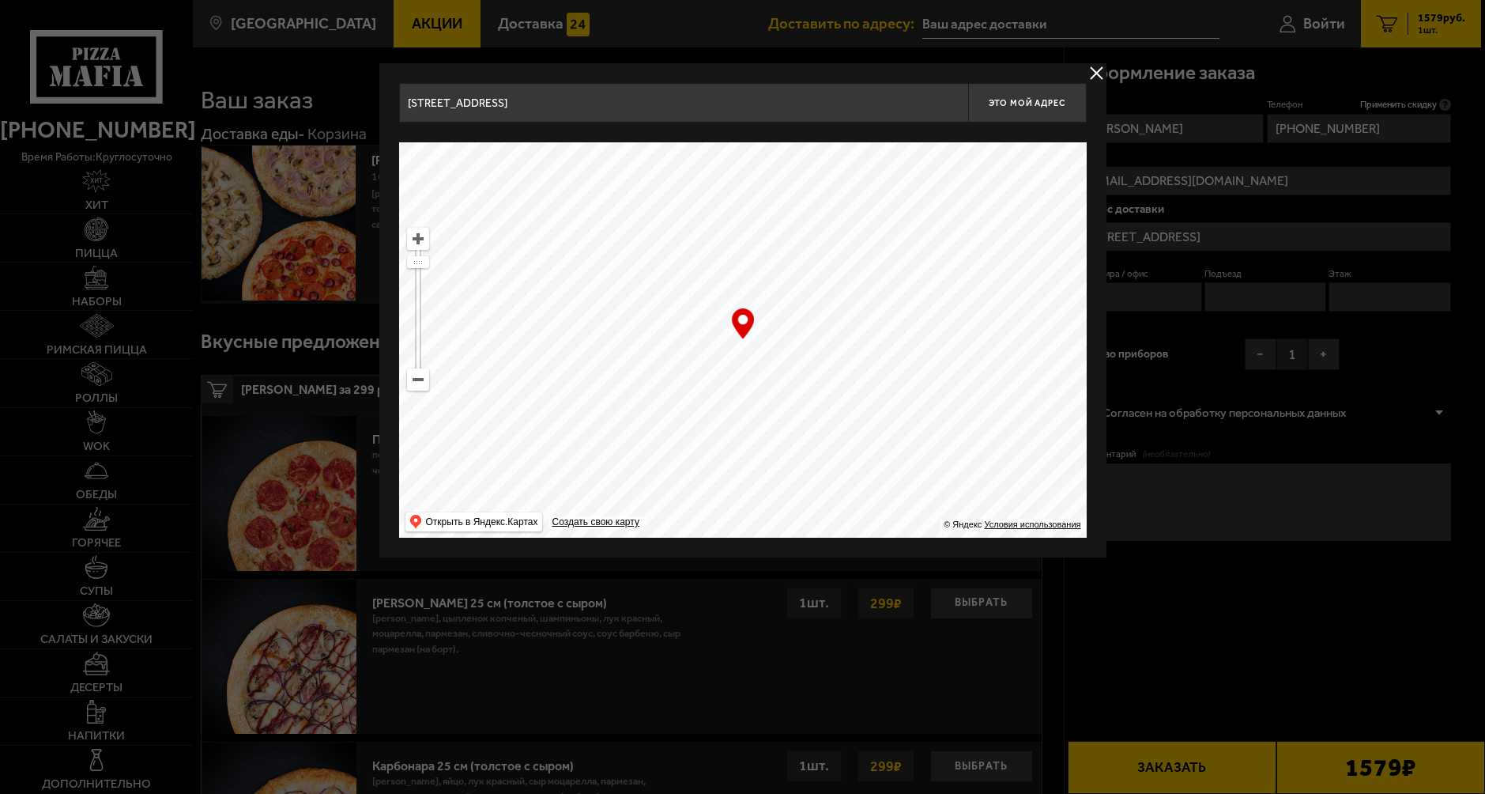
drag, startPoint x: 830, startPoint y: 389, endPoint x: 795, endPoint y: 402, distance: 37.3
click at [795, 402] on ymaps at bounding box center [743, 339] width 688 height 395
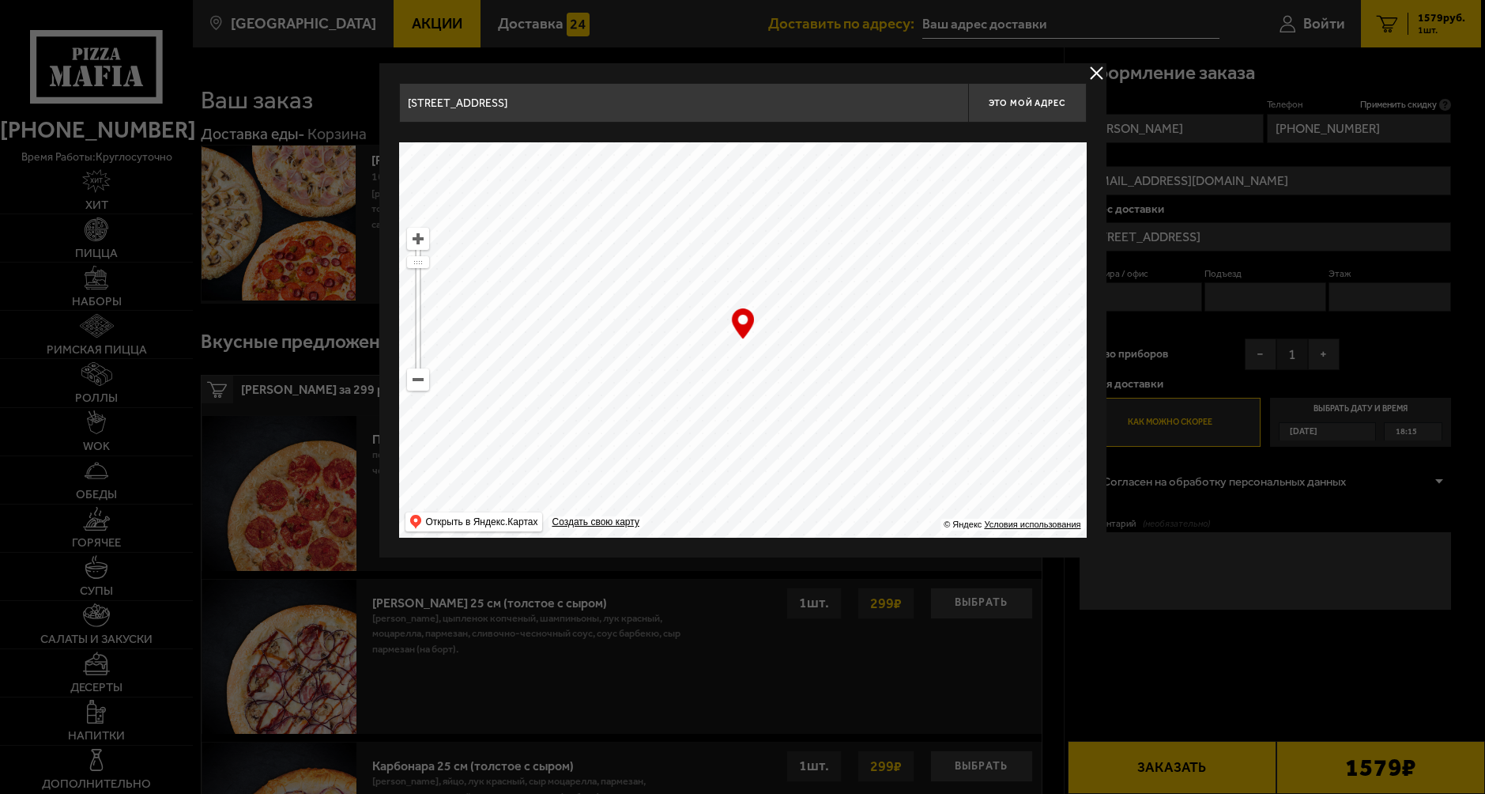
drag, startPoint x: 823, startPoint y: 375, endPoint x: 715, endPoint y: 359, distance: 108.7
click at [722, 362] on ymaps at bounding box center [743, 339] width 688 height 395
type input "[PERSON_NAME][STREET_ADDRESS]"
drag, startPoint x: 787, startPoint y: 379, endPoint x: 635, endPoint y: 324, distance: 162.3
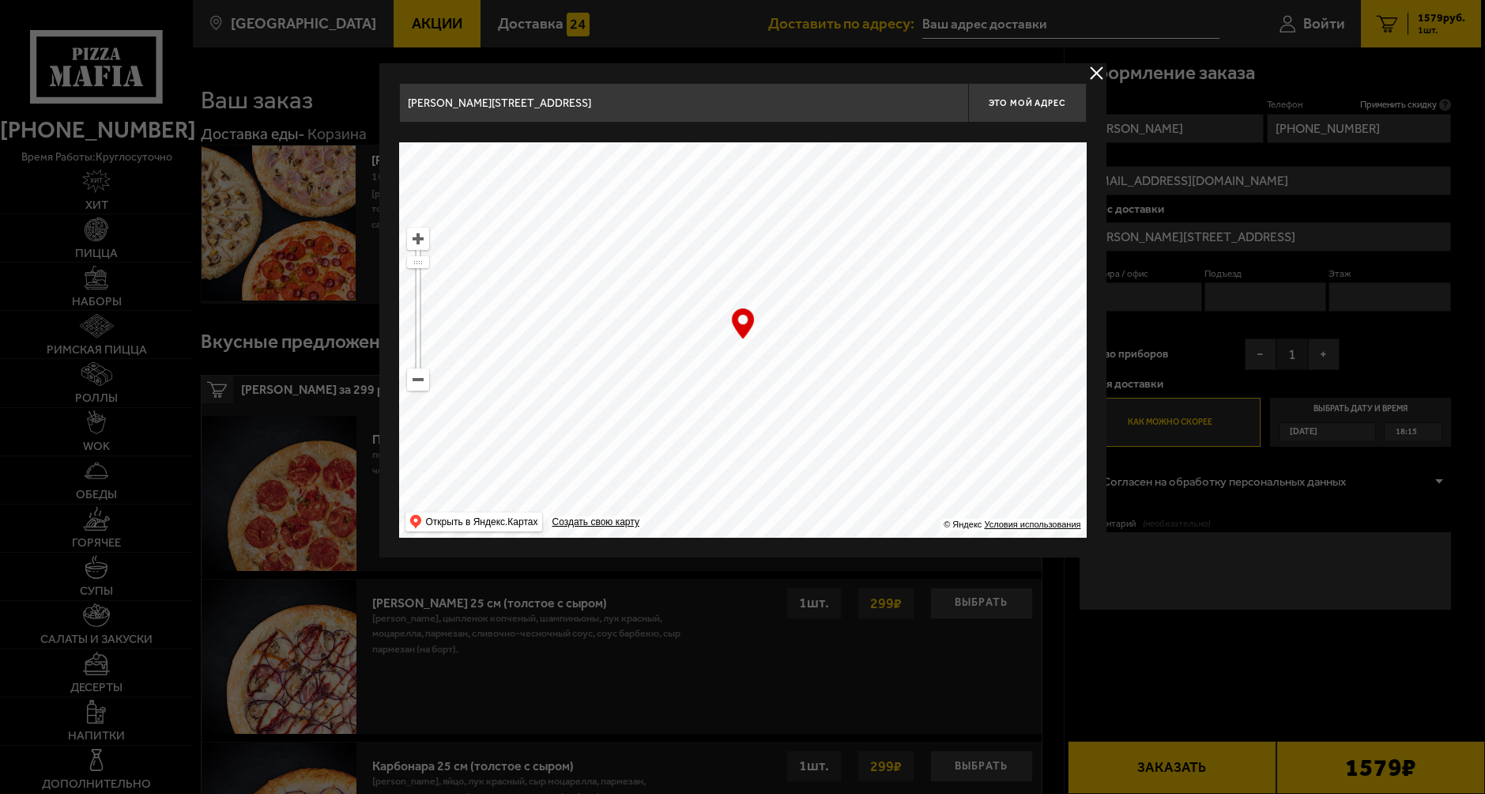
click at [664, 334] on ymaps at bounding box center [743, 339] width 688 height 395
drag, startPoint x: 707, startPoint y: 454, endPoint x: 583, endPoint y: 336, distance: 171.7
click at [619, 365] on ymaps at bounding box center [743, 339] width 688 height 395
drag, startPoint x: 418, startPoint y: 262, endPoint x: 414, endPoint y: 280, distance: 17.8
click at [414, 280] on ymaps at bounding box center [418, 277] width 21 height 10
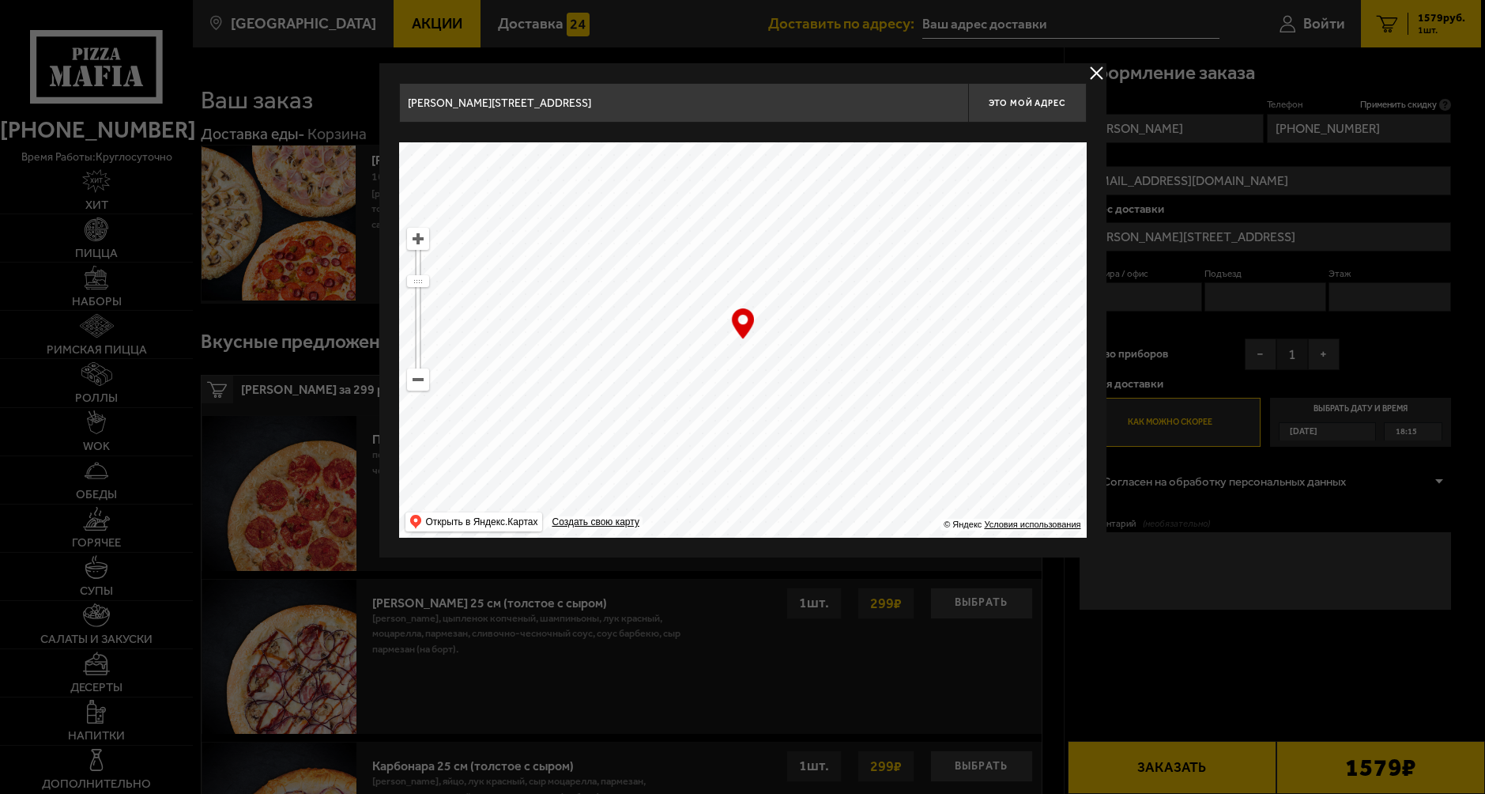
drag, startPoint x: 782, startPoint y: 363, endPoint x: 651, endPoint y: 395, distance: 134.4
click at [651, 395] on ymaps at bounding box center [743, 339] width 688 height 395
drag, startPoint x: 688, startPoint y: 350, endPoint x: 613, endPoint y: 408, distance: 95.3
click at [613, 408] on ymaps at bounding box center [743, 339] width 688 height 395
drag, startPoint x: 417, startPoint y: 281, endPoint x: 421, endPoint y: 270, distance: 12.0
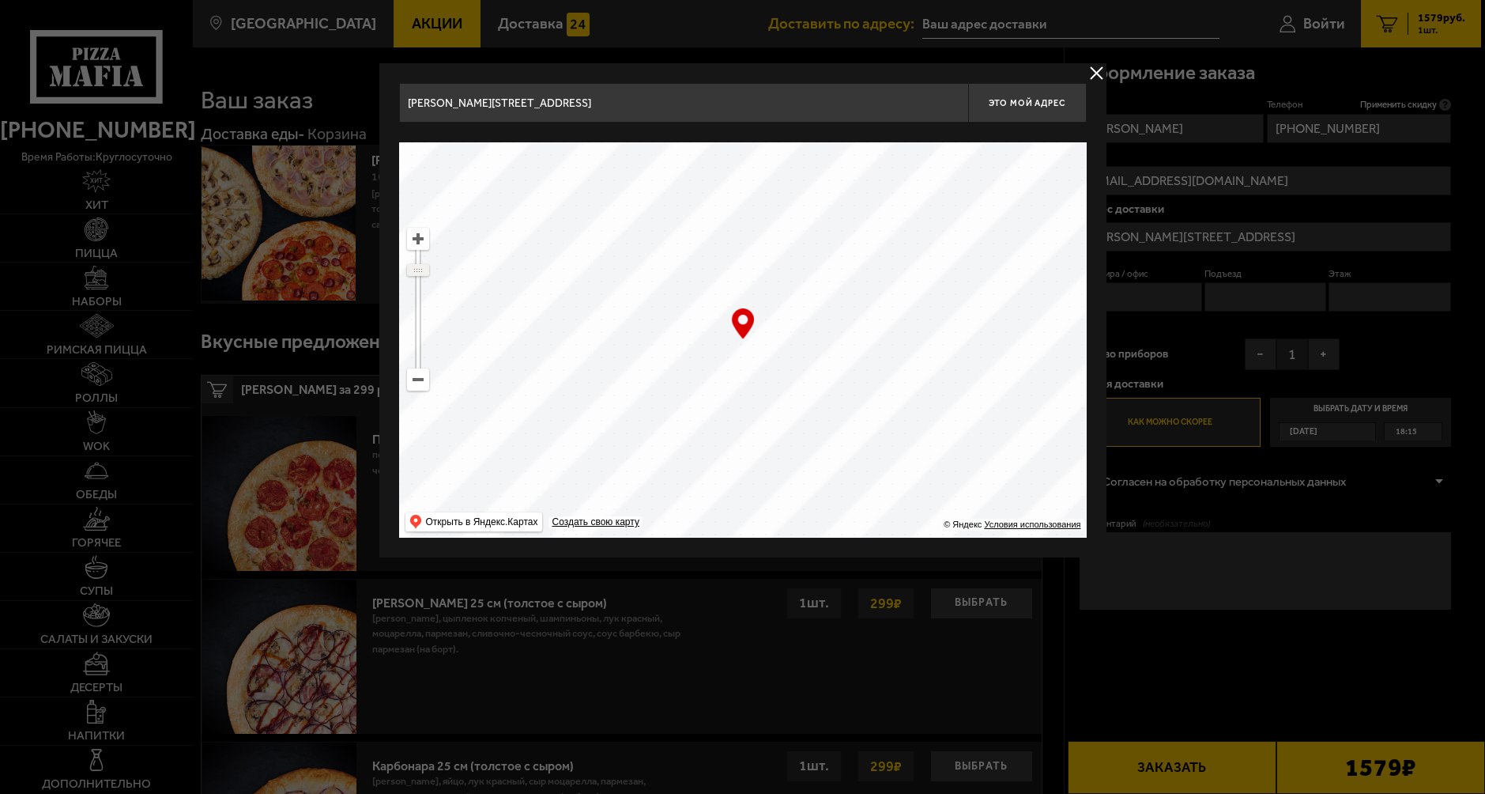
click at [421, 270] on ymaps at bounding box center [418, 270] width 21 height 10
drag, startPoint x: 703, startPoint y: 420, endPoint x: 745, endPoint y: 320, distance: 108.4
click at [745, 320] on div "… © Яндекс Условия использования Открыть в Яндекс.Картах Создать свою карту" at bounding box center [743, 339] width 688 height 395
drag, startPoint x: 683, startPoint y: 385, endPoint x: 767, endPoint y: 427, distance: 93.7
click at [767, 427] on ymaps at bounding box center [743, 339] width 688 height 395
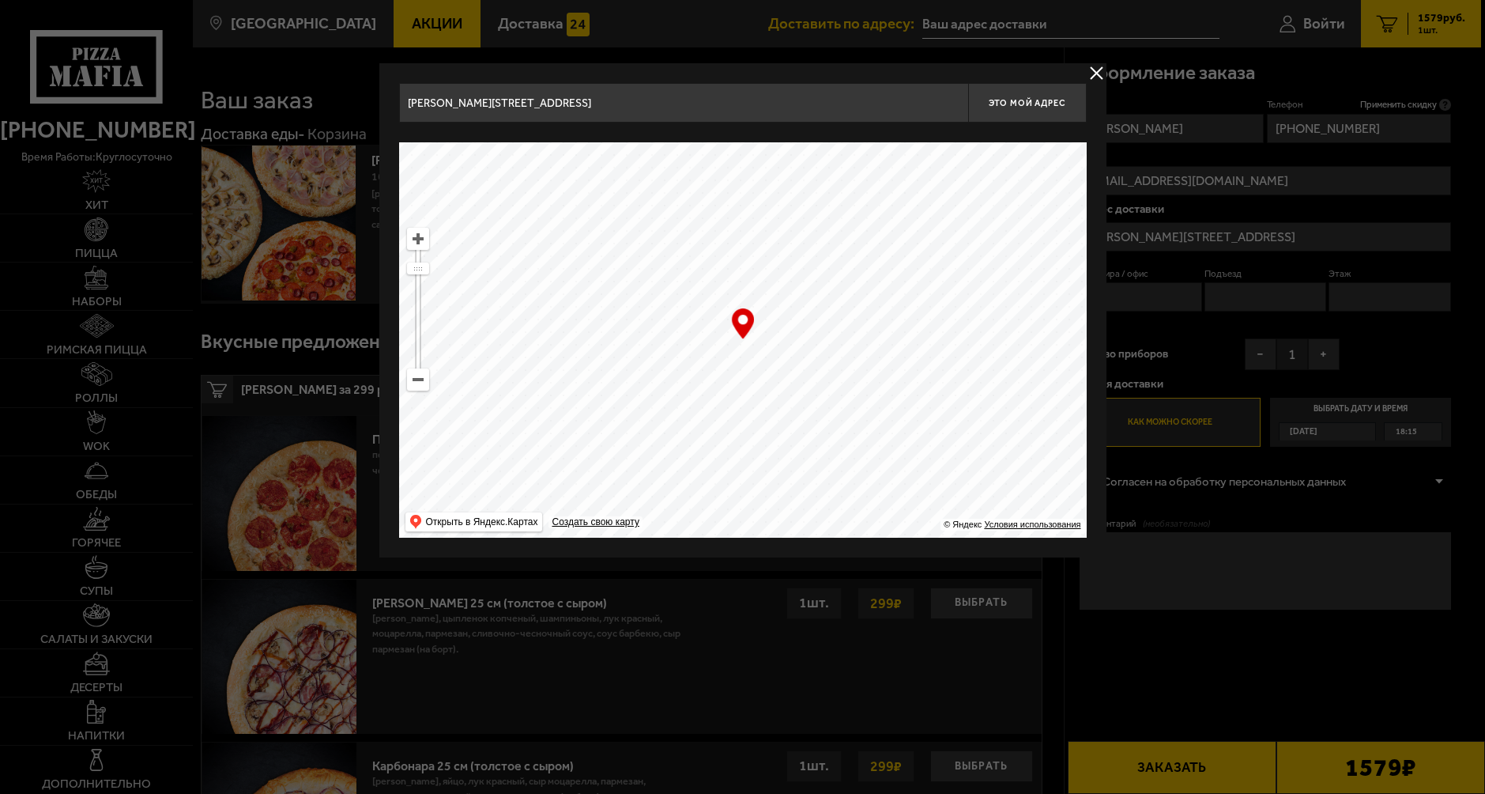
type input "[STREET_ADDRESS]"
drag, startPoint x: 416, startPoint y: 269, endPoint x: 417, endPoint y: 257, distance: 12.0
click at [417, 257] on ymaps at bounding box center [418, 257] width 21 height 10
type input "[STREET_ADDRESS]"
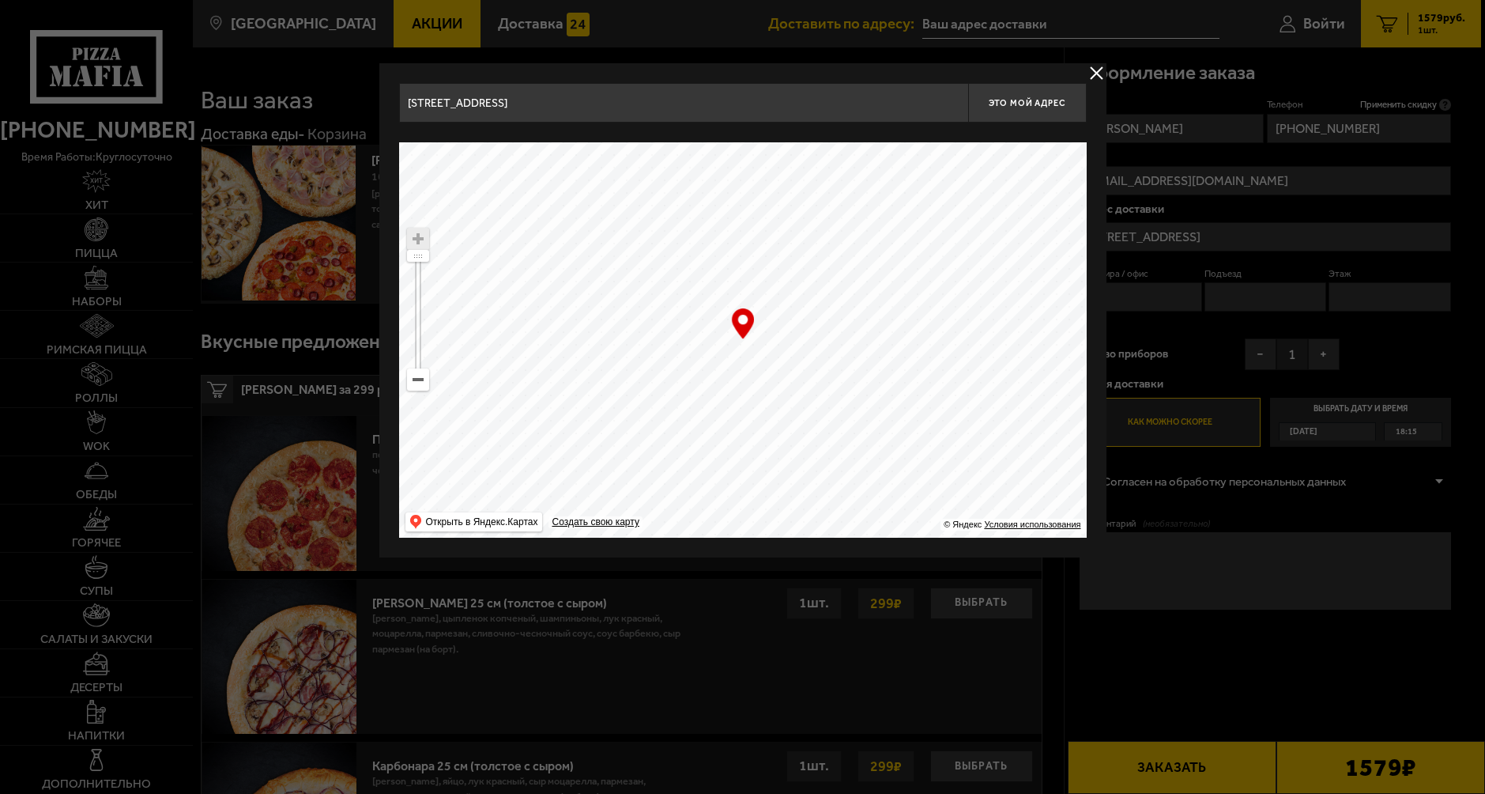
type input "[STREET_ADDRESS]"
drag, startPoint x: 674, startPoint y: 378, endPoint x: 824, endPoint y: 364, distance: 150.0
click at [824, 364] on ymaps at bounding box center [743, 339] width 688 height 395
click at [1024, 101] on span "Это мой адрес" at bounding box center [1027, 103] width 76 height 10
type input "[STREET_ADDRESS]"
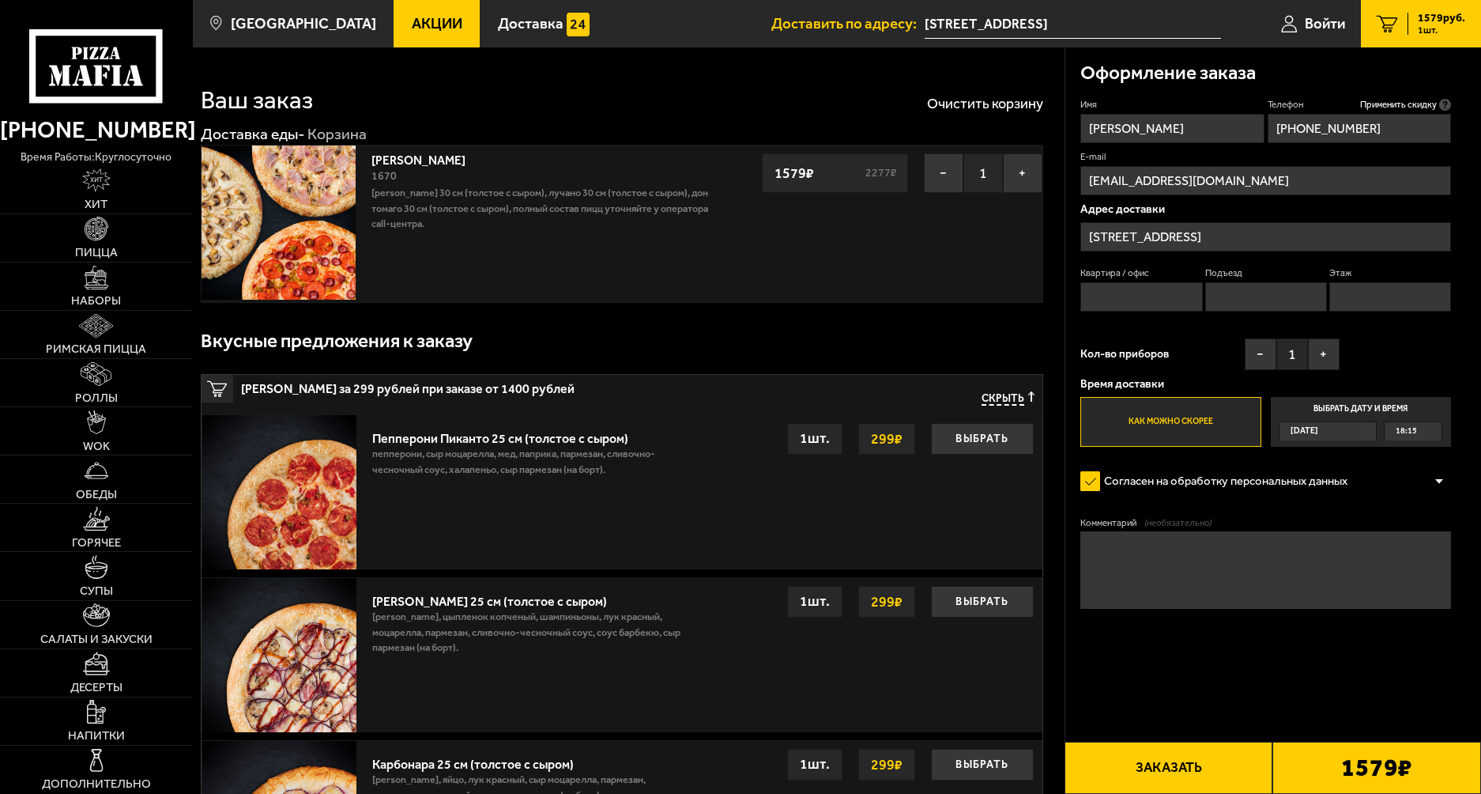
click at [1116, 299] on input "Квартира / офис" at bounding box center [1141, 296] width 122 height 29
type input "74"
click at [1209, 296] on input "Подъезд" at bounding box center [1266, 296] width 122 height 29
type input "2"
click at [1353, 304] on input "Этаж" at bounding box center [1390, 296] width 122 height 29
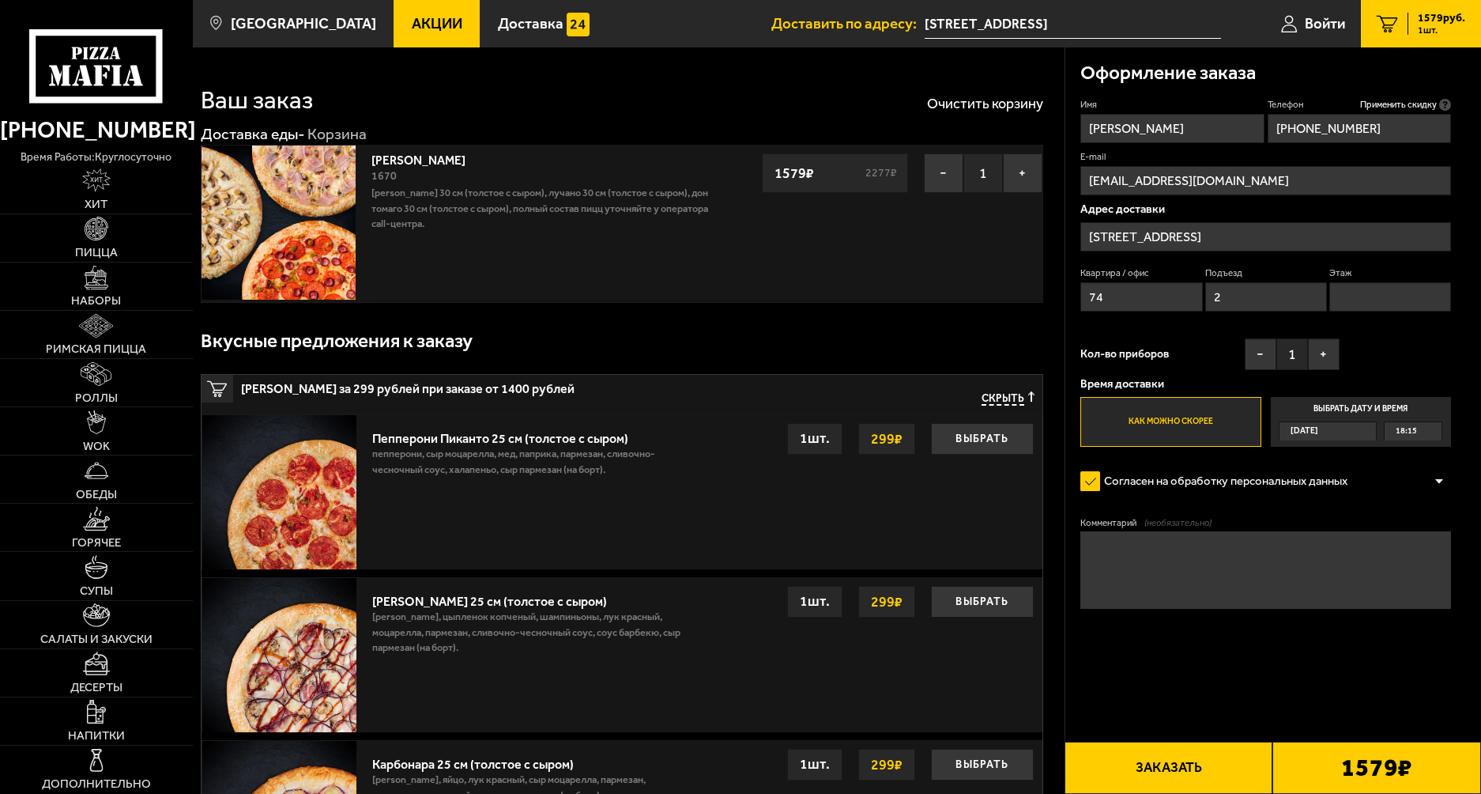
type input "1"
click at [1186, 766] on button "Заказать" at bounding box center [1169, 767] width 209 height 52
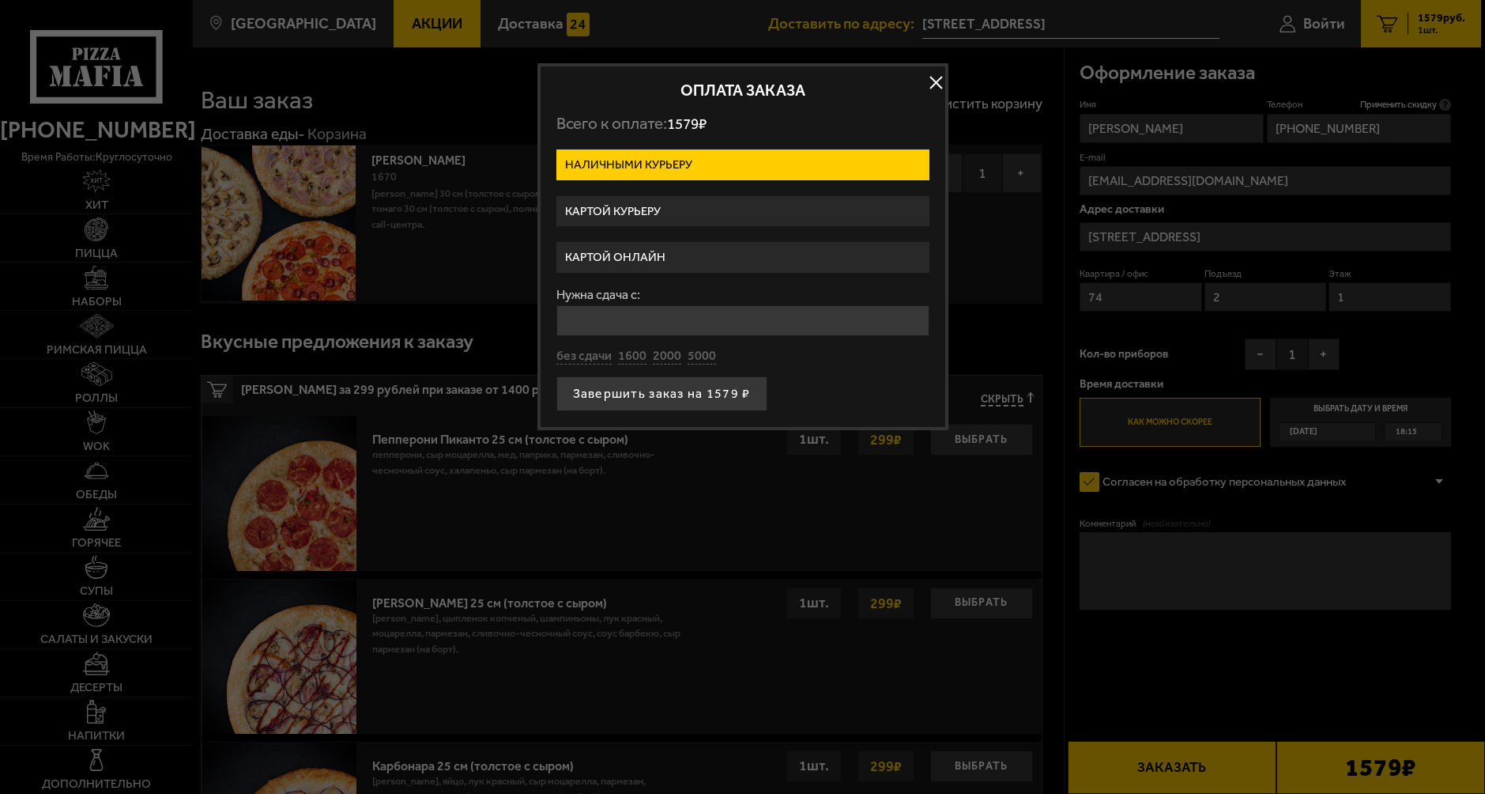
click at [664, 218] on label "Картой курьеру" at bounding box center [742, 211] width 373 height 31
click at [0, 0] on input "Картой курьеру" at bounding box center [0, 0] width 0 height 0
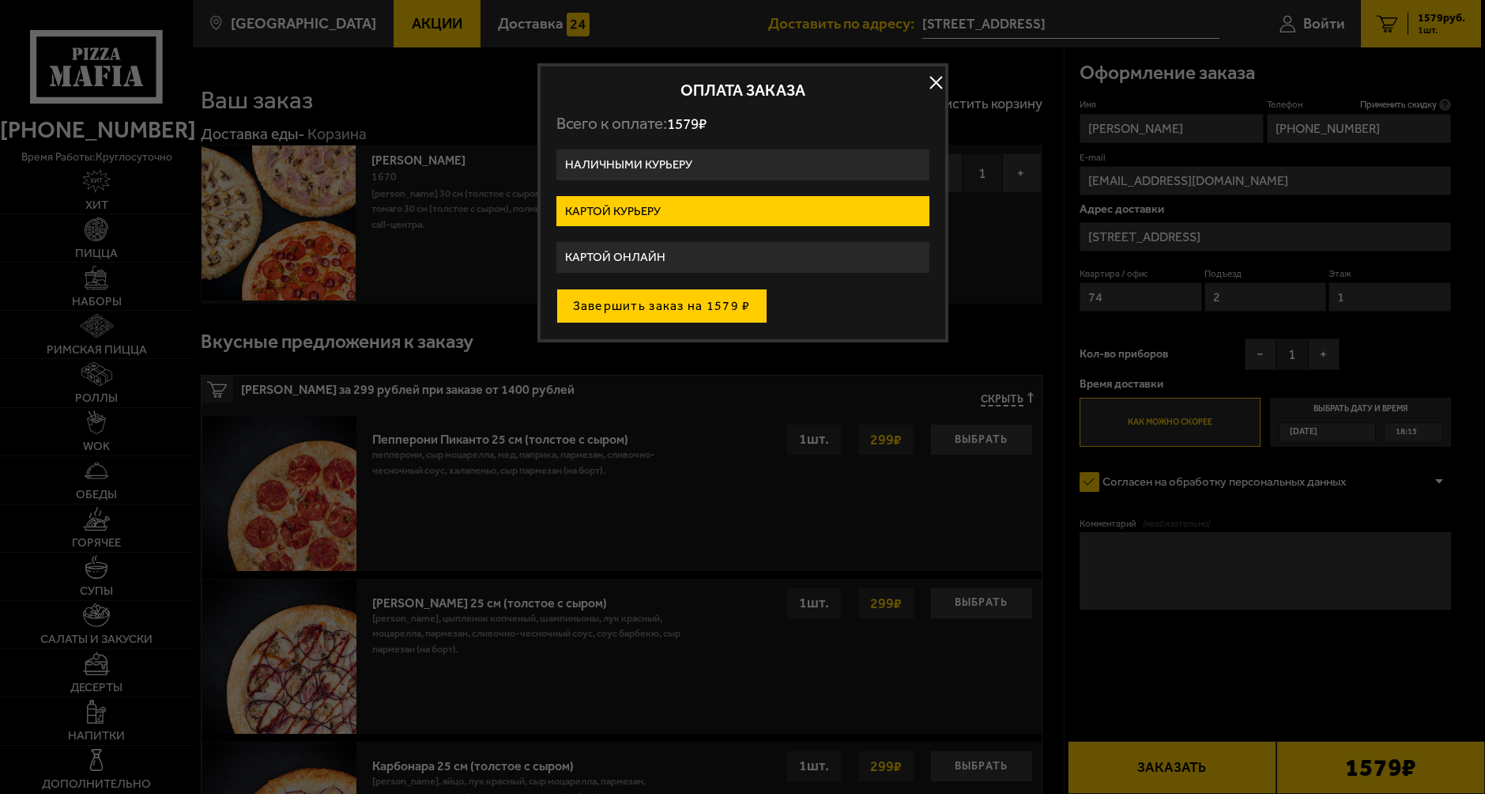
click at [685, 307] on button "Завершить заказ на 1579 ₽" at bounding box center [661, 305] width 211 height 35
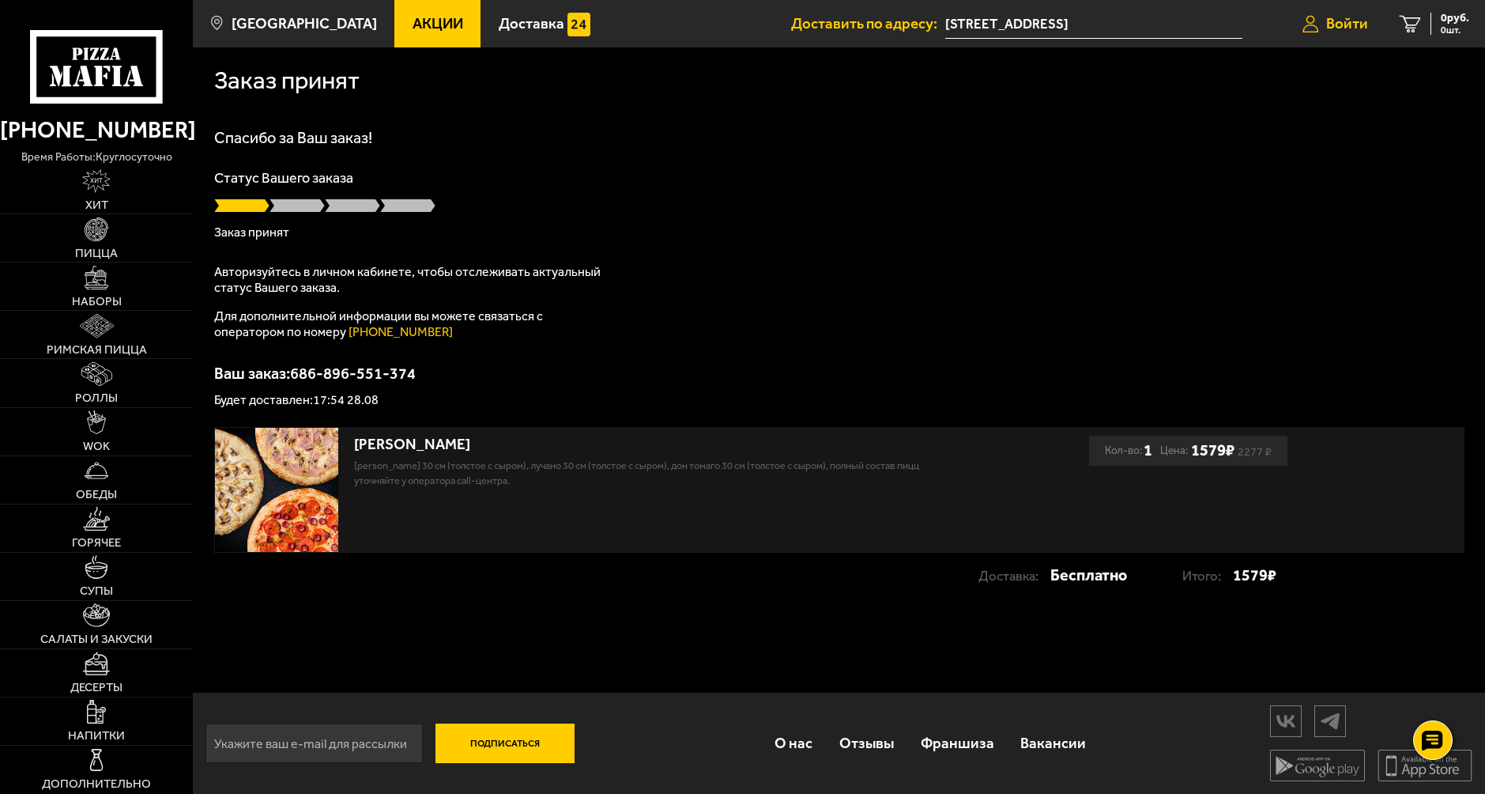
click at [1335, 27] on span "Войти" at bounding box center [1347, 24] width 42 height 15
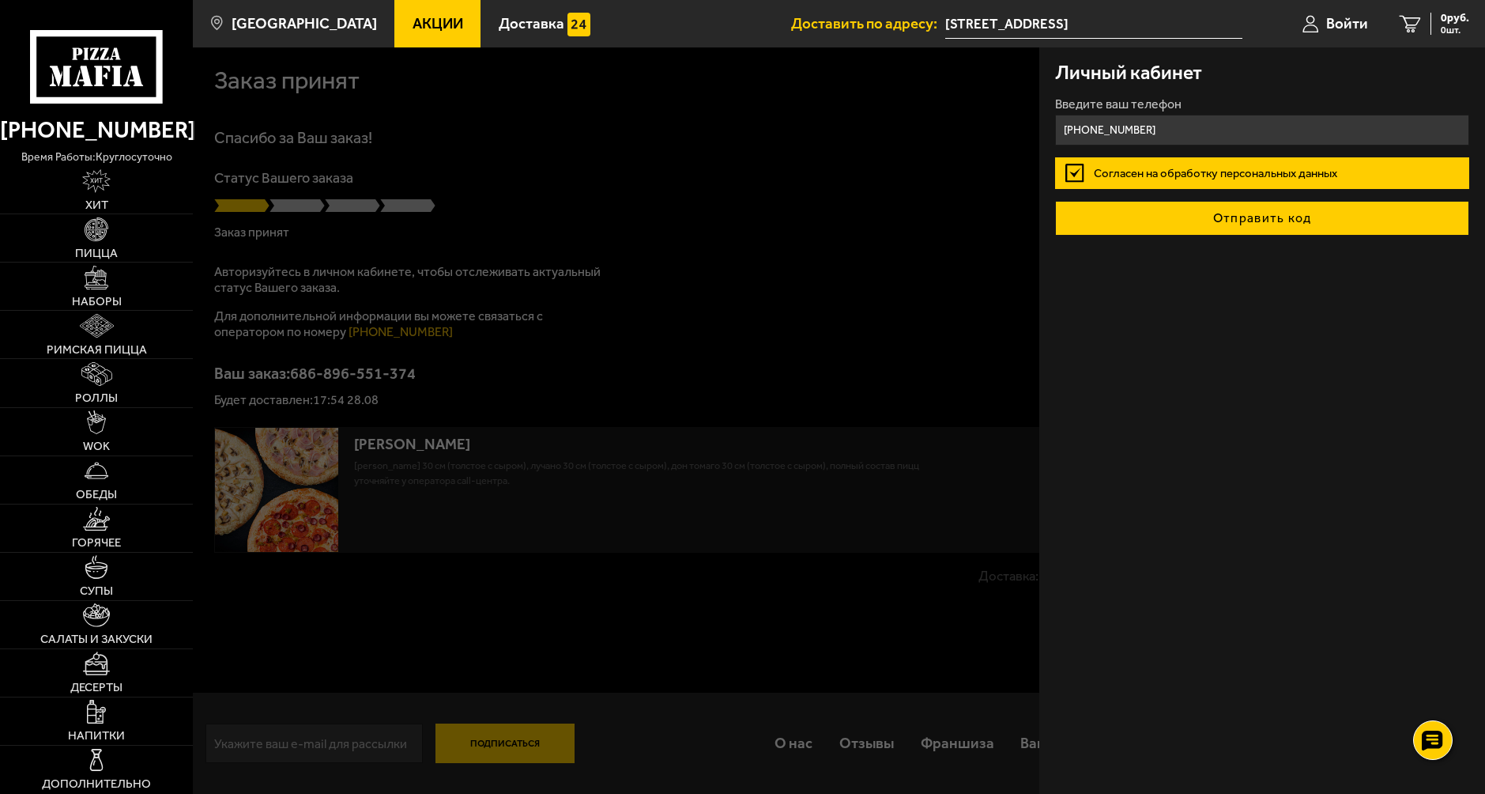
type input "[PHONE_NUMBER]"
click at [1224, 215] on button "Отправить код" at bounding box center [1262, 218] width 415 height 35
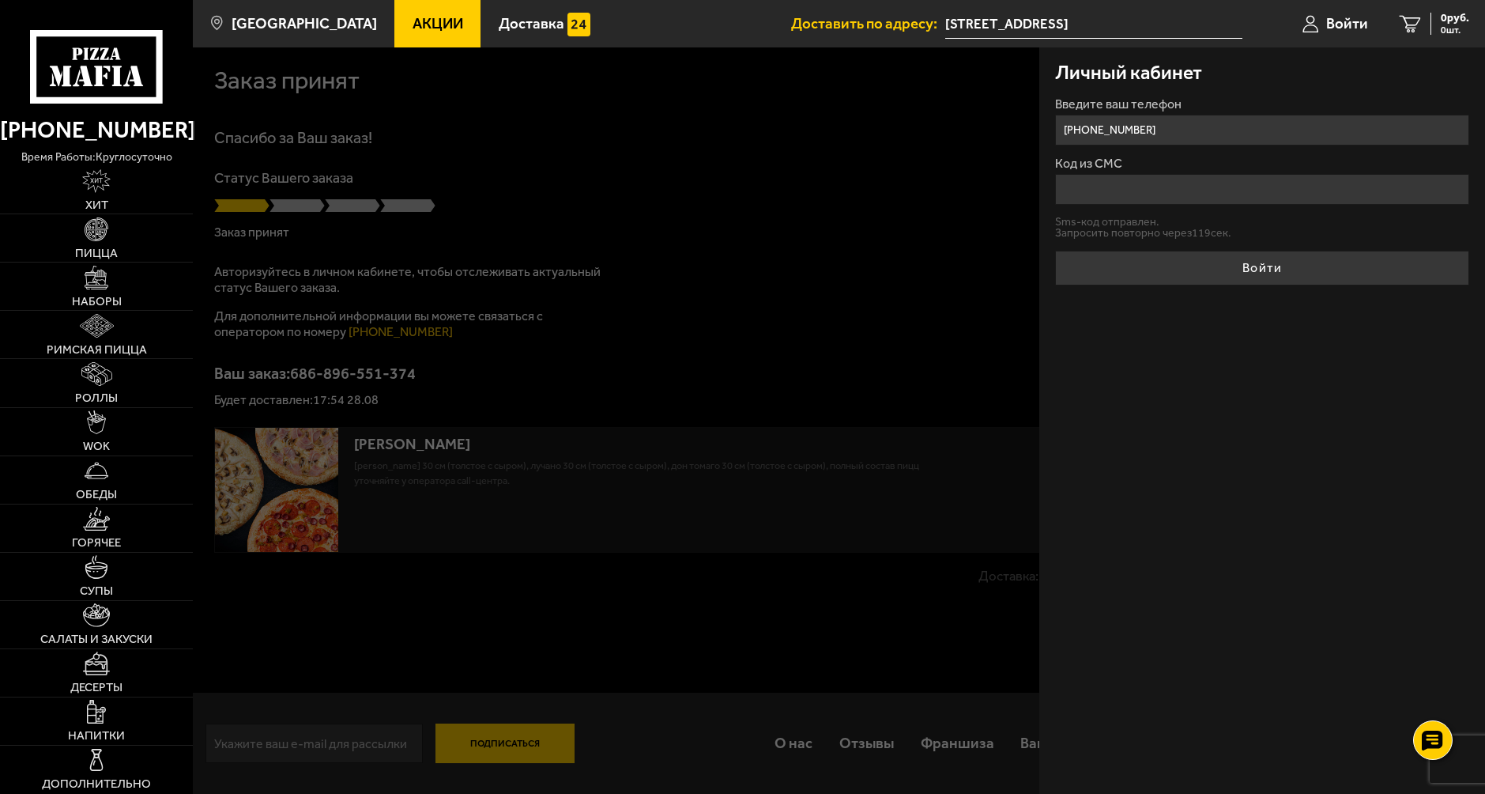
click at [1167, 192] on input "Код из СМС" at bounding box center [1262, 189] width 415 height 31
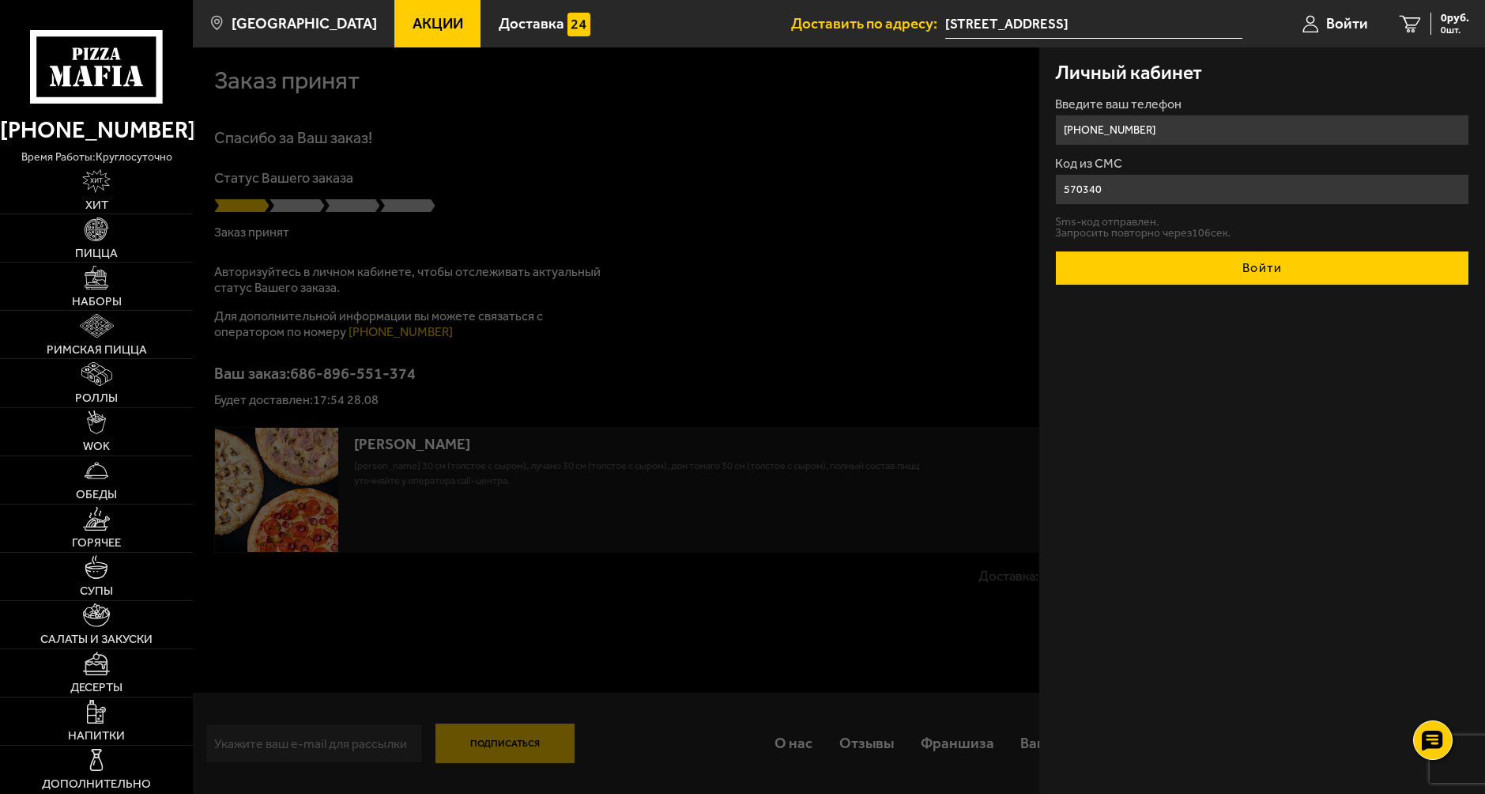
type input "570340"
click at [1227, 259] on button "Войти" at bounding box center [1262, 268] width 415 height 35
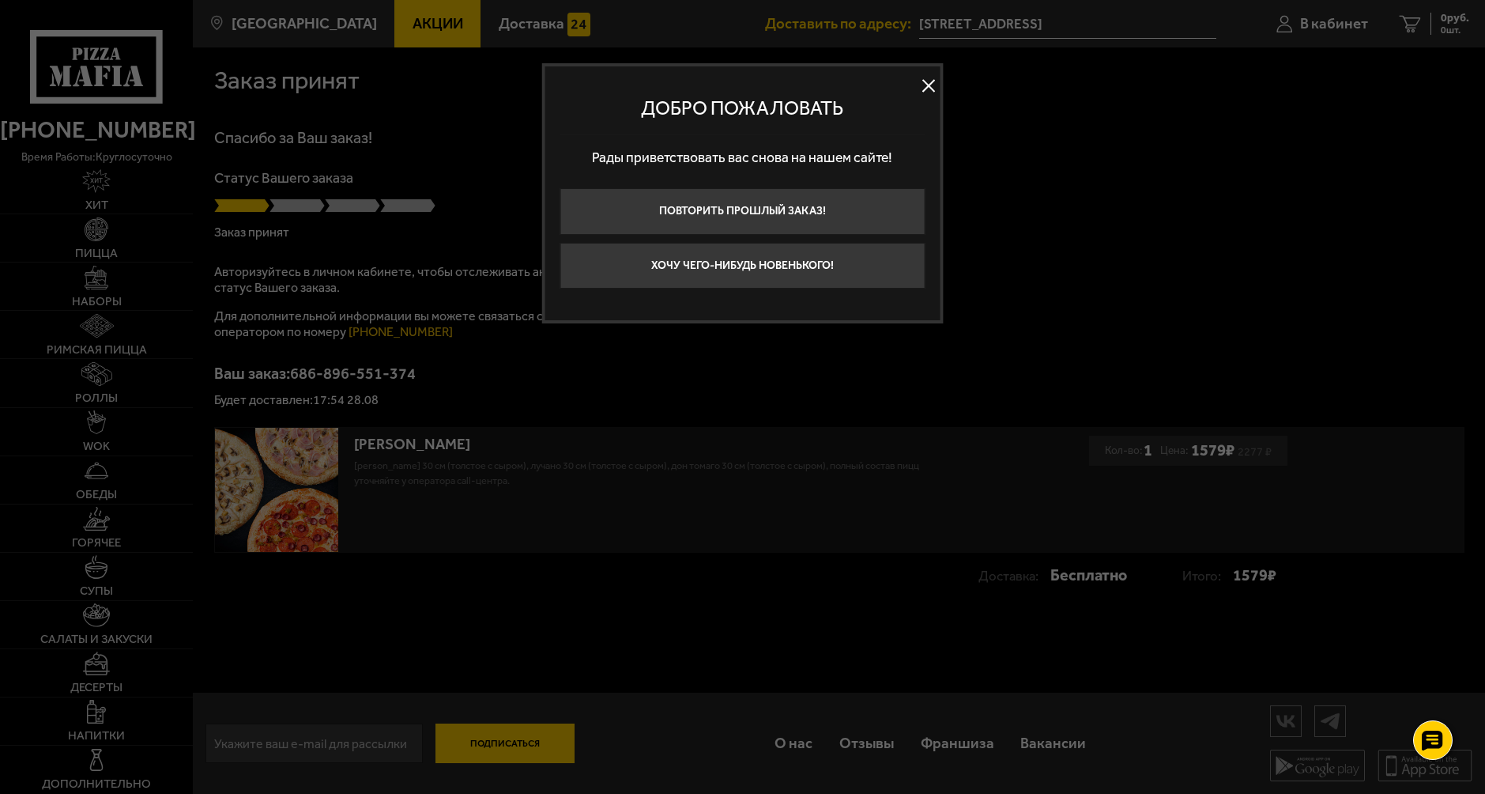
click at [926, 86] on button at bounding box center [929, 86] width 24 height 24
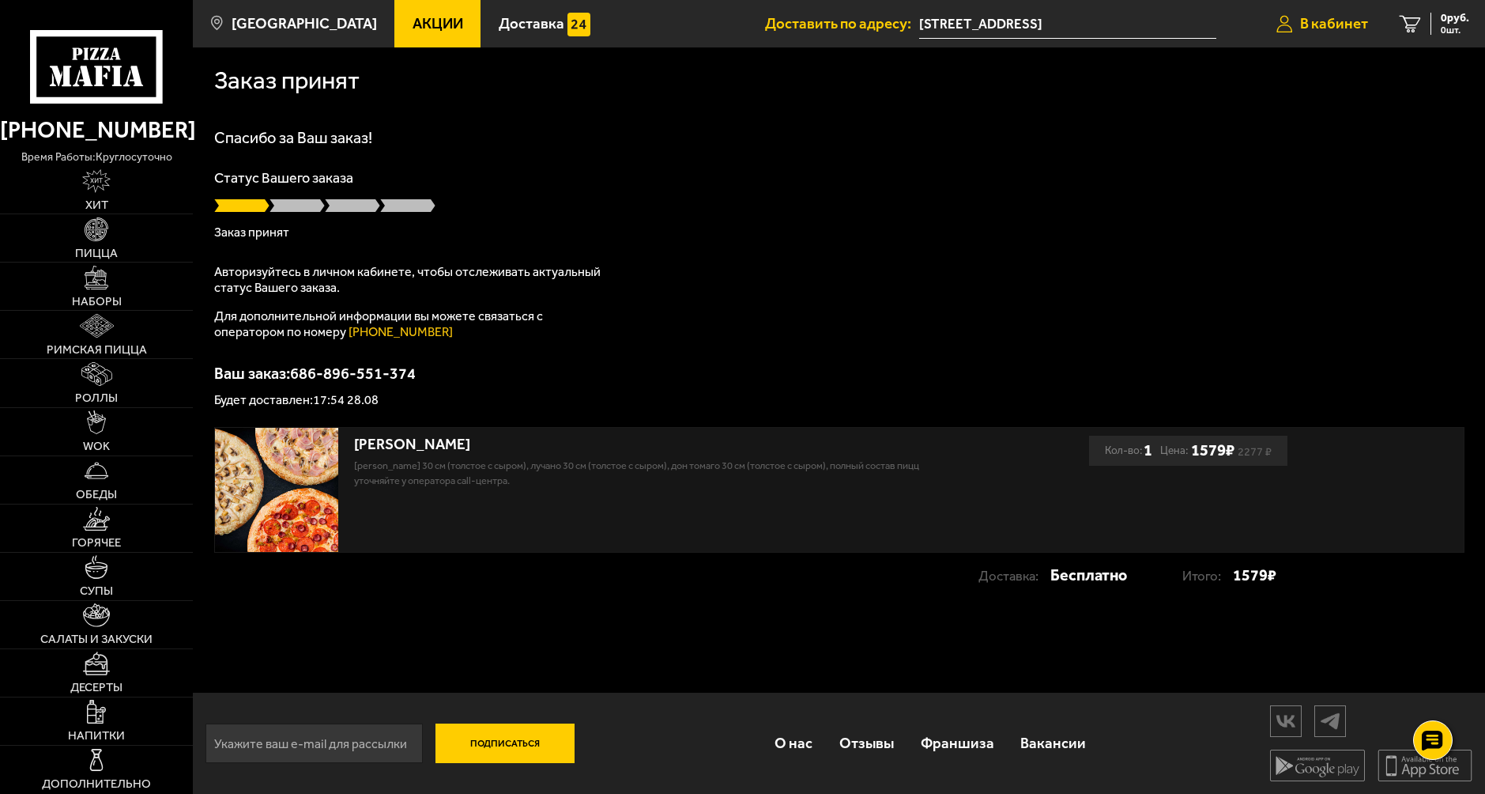
click at [1326, 23] on span "В кабинет" at bounding box center [1334, 24] width 68 height 15
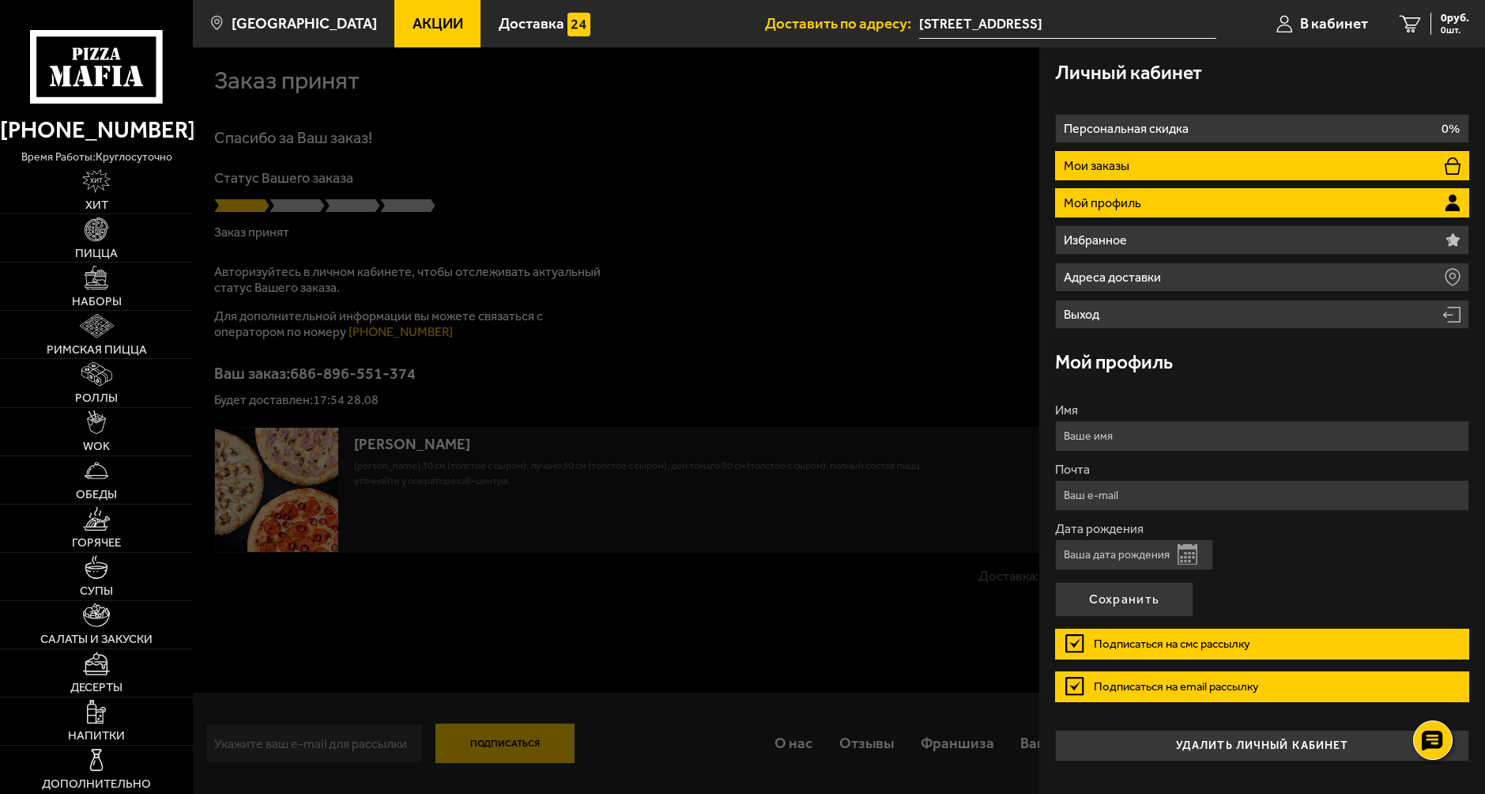
click at [1153, 160] on li "Мои заказы" at bounding box center [1262, 165] width 415 height 29
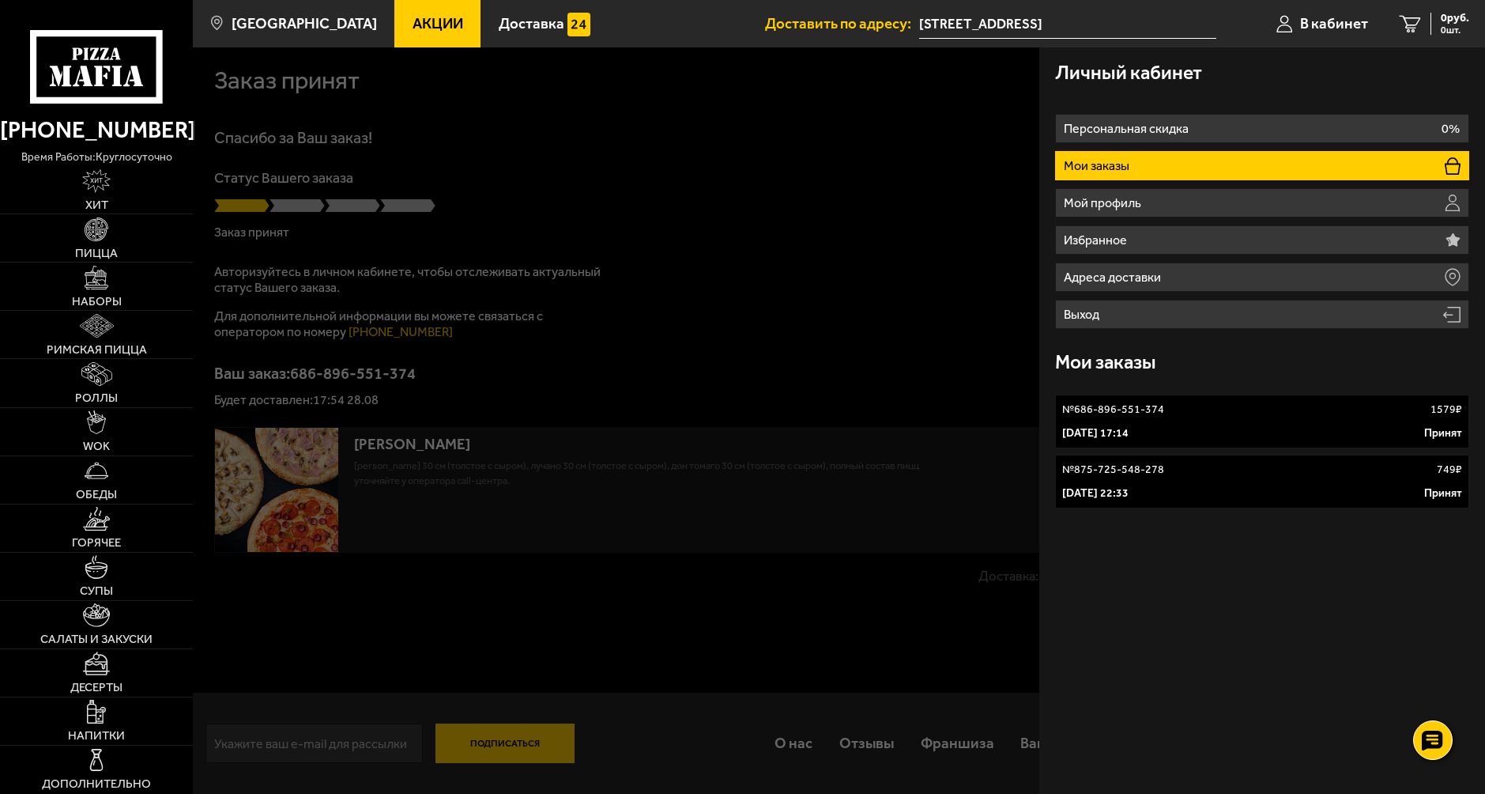
click at [1228, 416] on div "№ 686-896-551-374 1579 ₽" at bounding box center [1262, 410] width 401 height 16
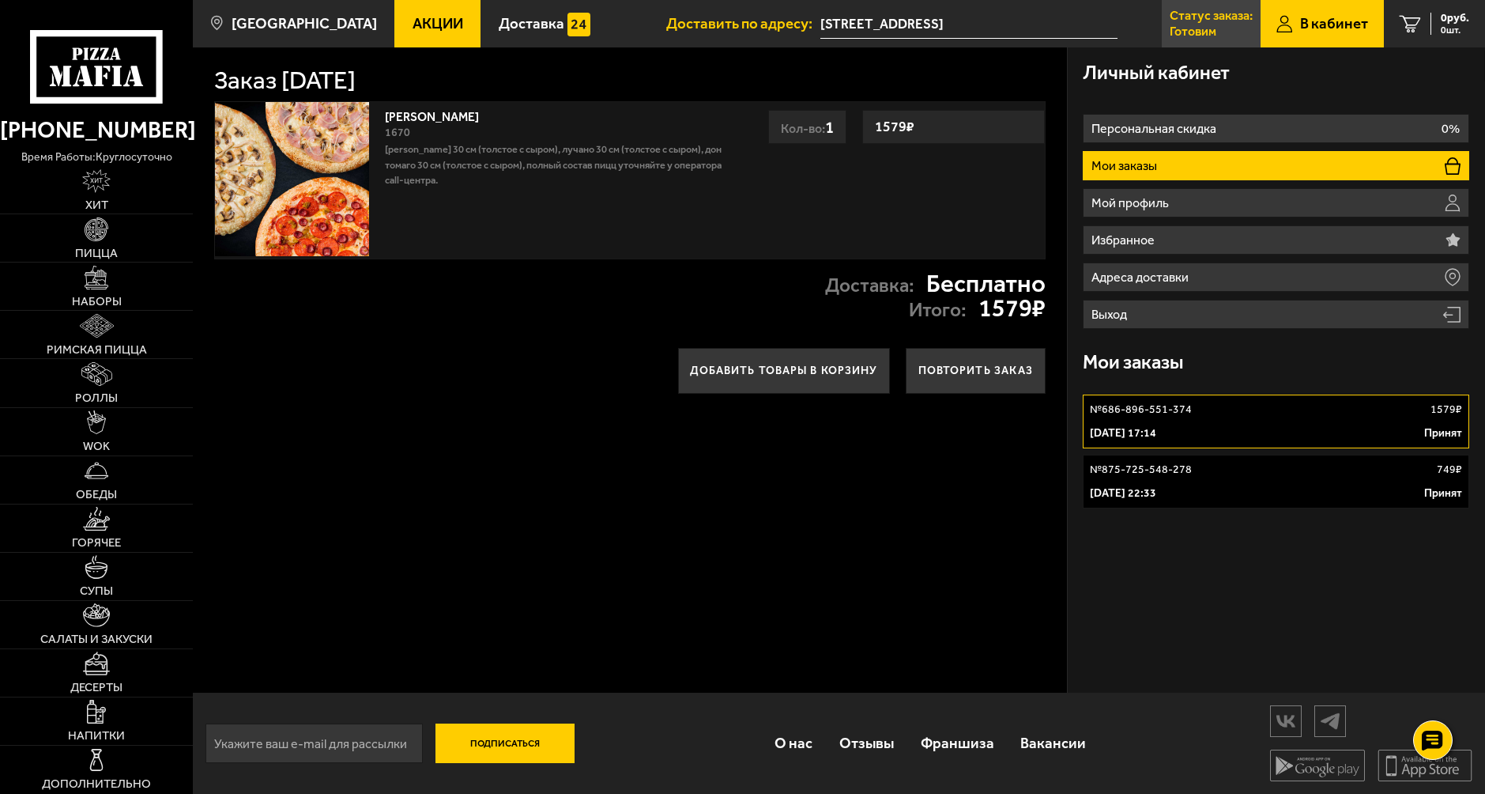
click at [1204, 31] on p "Готовим" at bounding box center [1193, 31] width 47 height 13
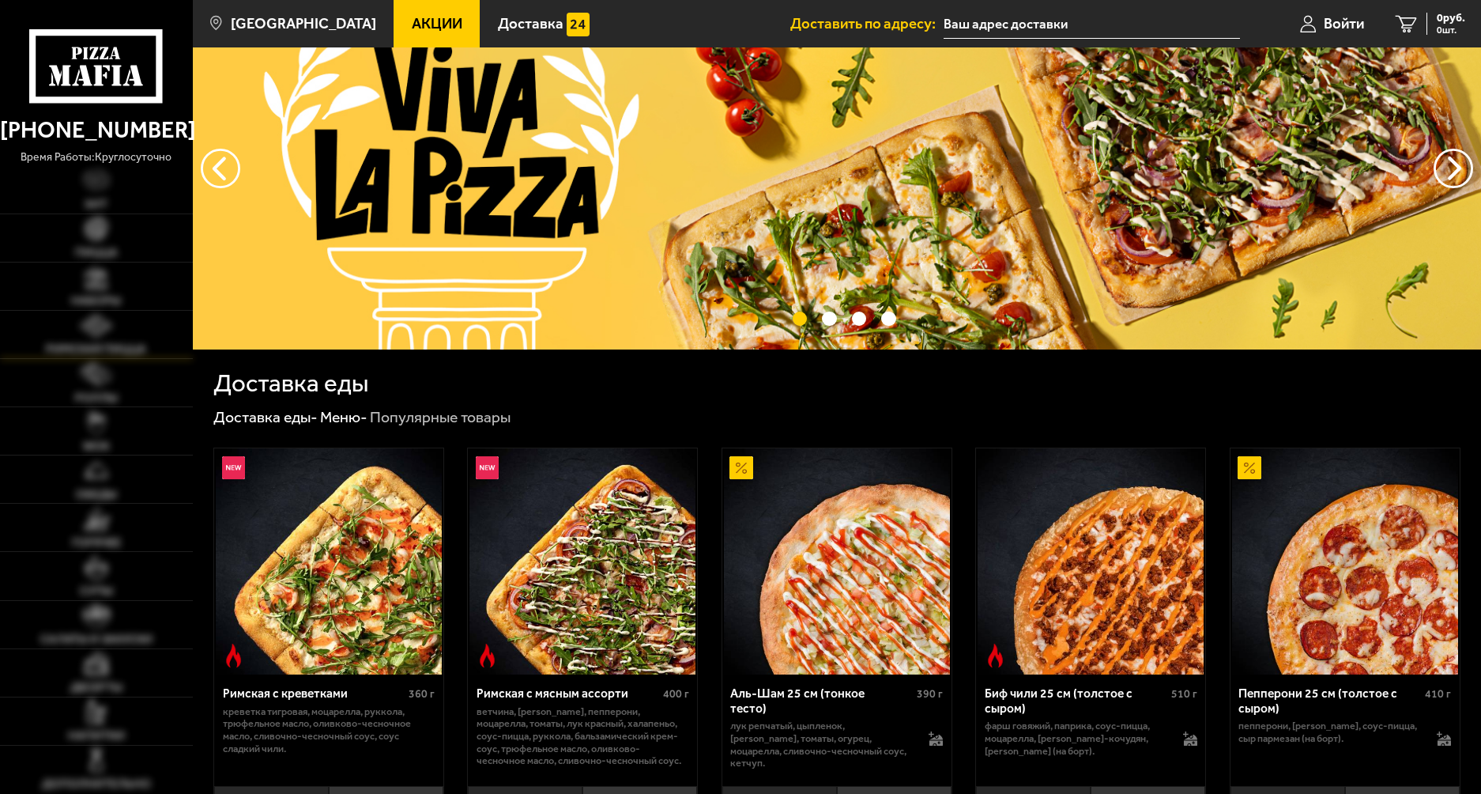
scroll to position [79, 0]
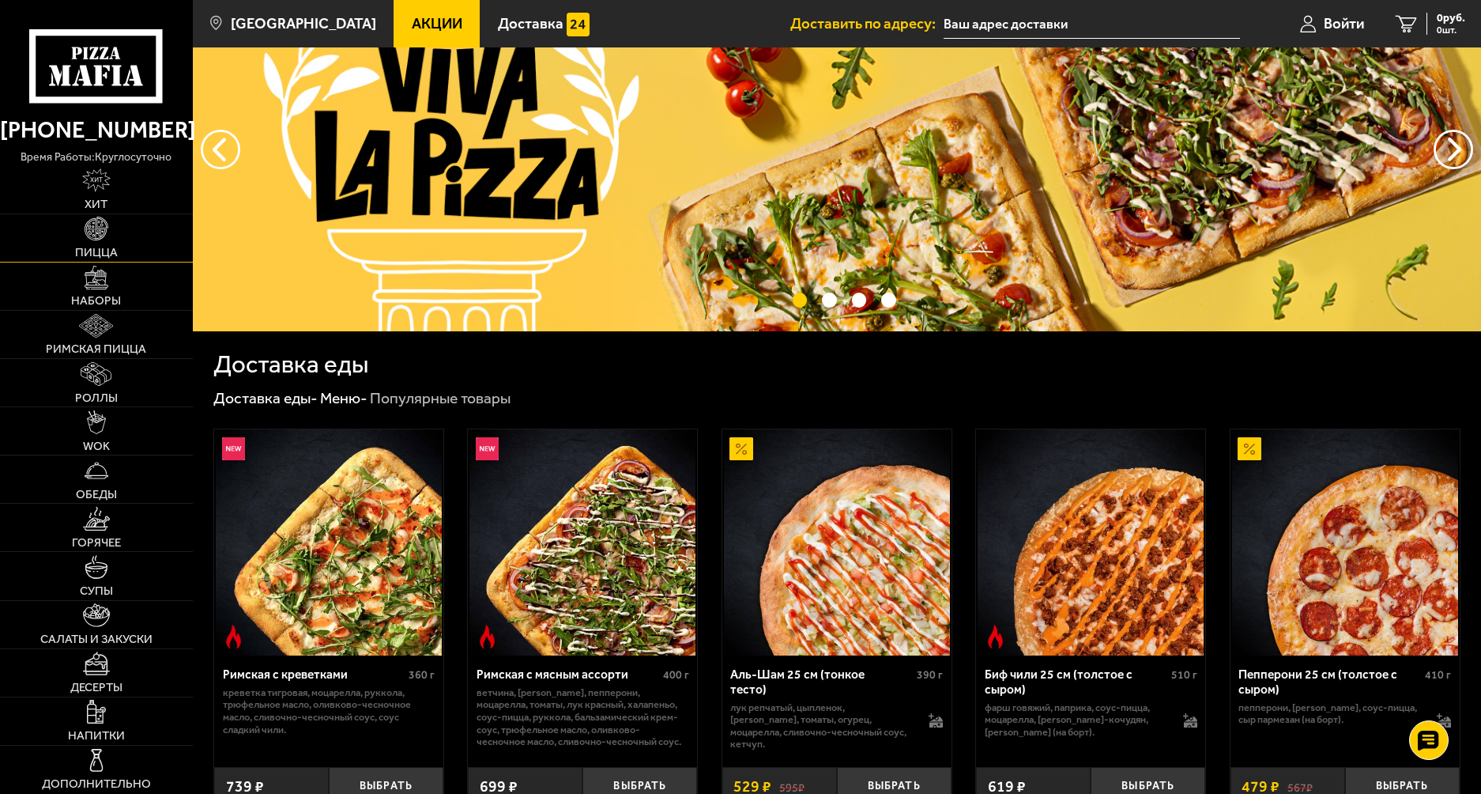
click at [100, 242] on link "Пицца" at bounding box center [96, 237] width 193 height 47
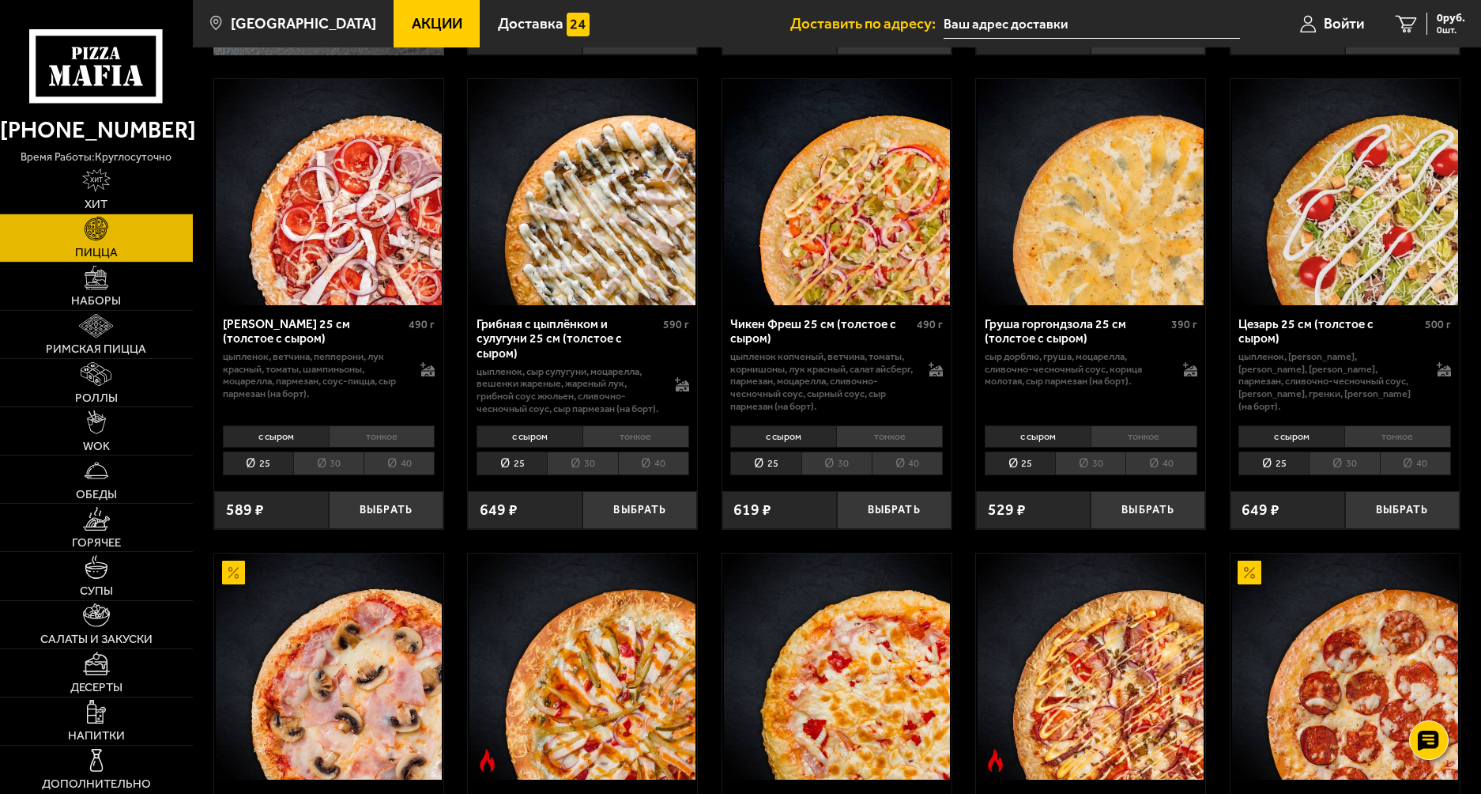
scroll to position [515, 0]
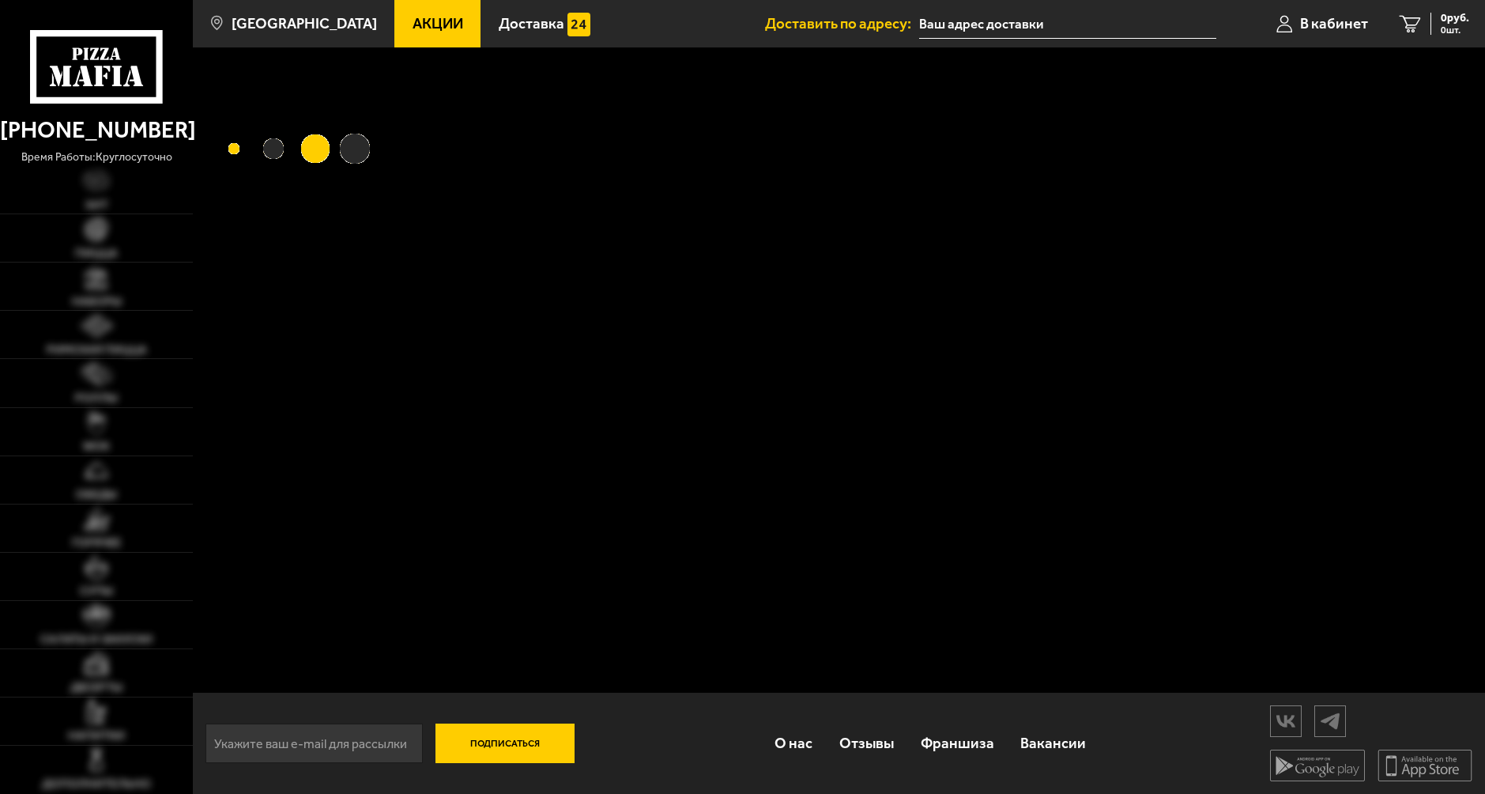
type input "[STREET_ADDRESS]"
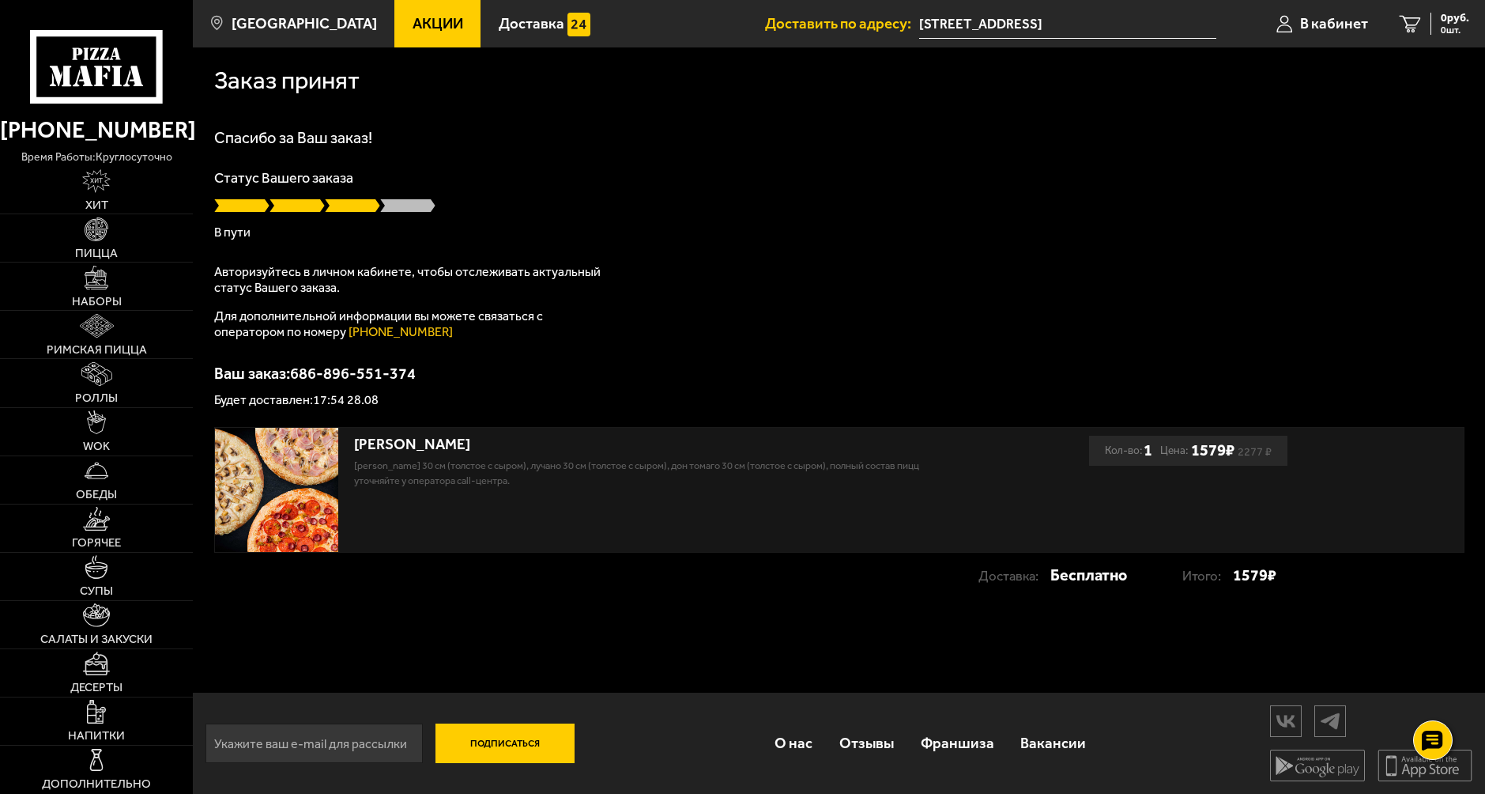
drag, startPoint x: 215, startPoint y: 226, endPoint x: 321, endPoint y: 226, distance: 105.9
click at [0, 0] on div at bounding box center [0, 0] width 0 height 0
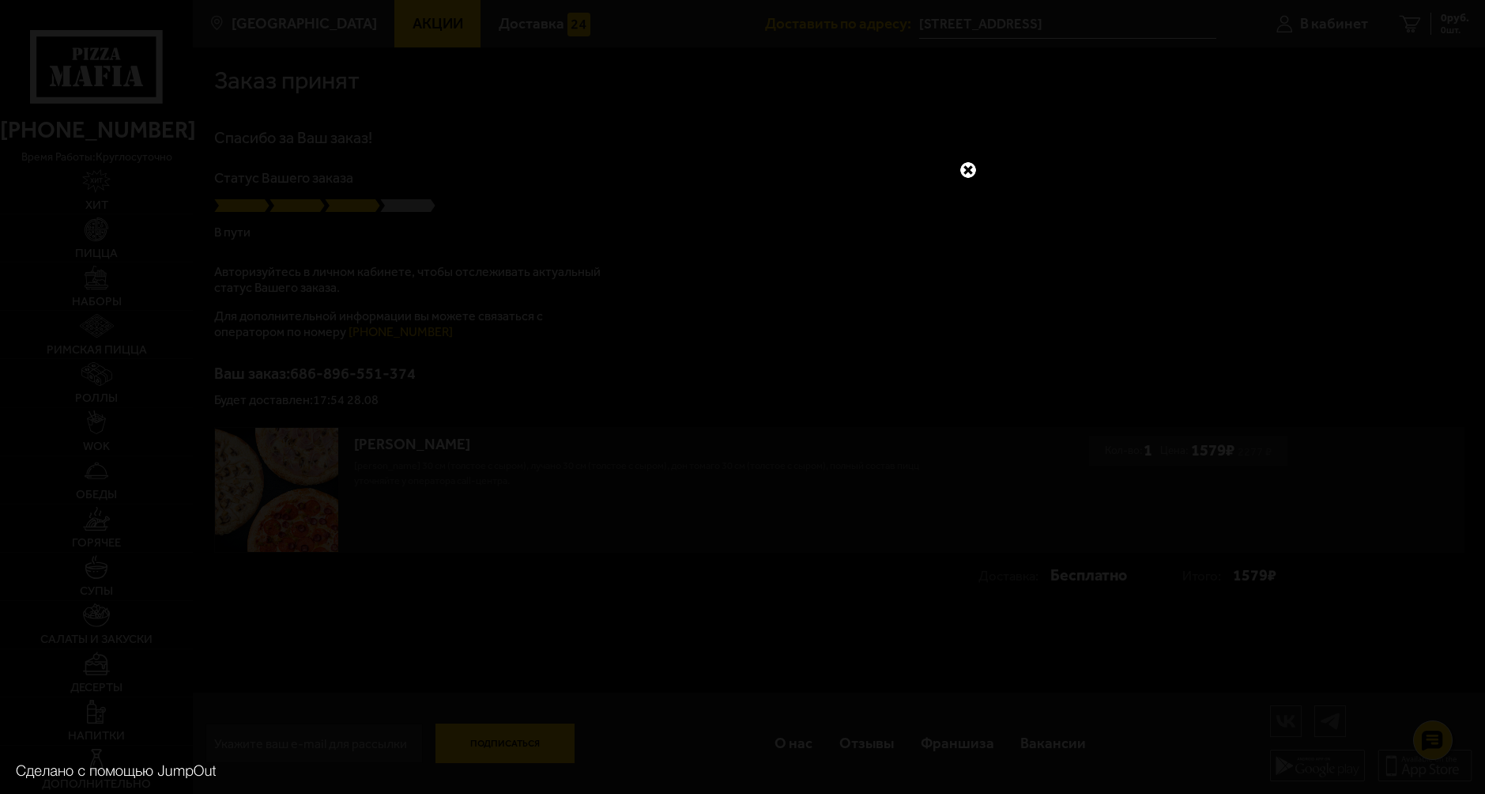
click at [967, 167] on link at bounding box center [968, 170] width 21 height 21
